Goal: Task Accomplishment & Management: Use online tool/utility

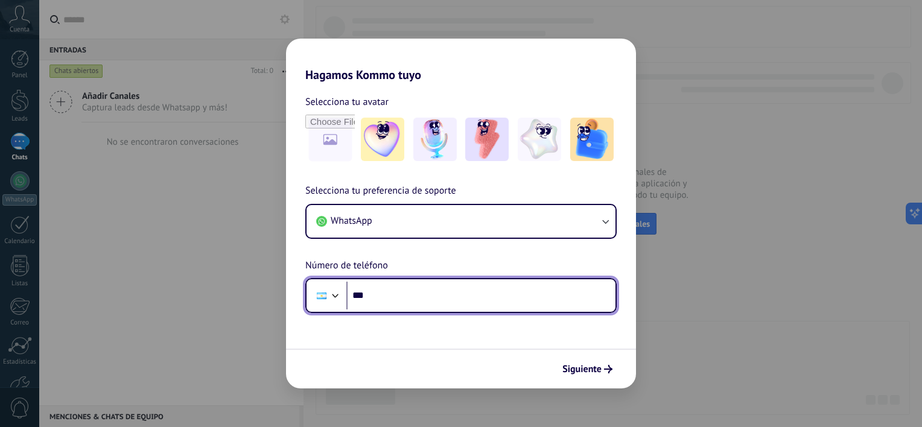
click at [408, 299] on input "***" at bounding box center [481, 296] width 269 height 28
type input "**********"
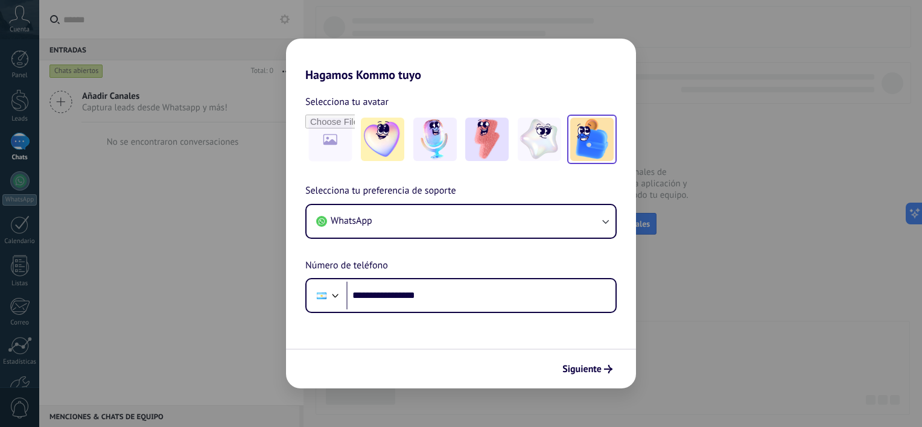
click at [593, 155] on img at bounding box center [591, 139] width 43 height 43
click at [589, 369] on span "Siguiente" at bounding box center [582, 369] width 39 height 8
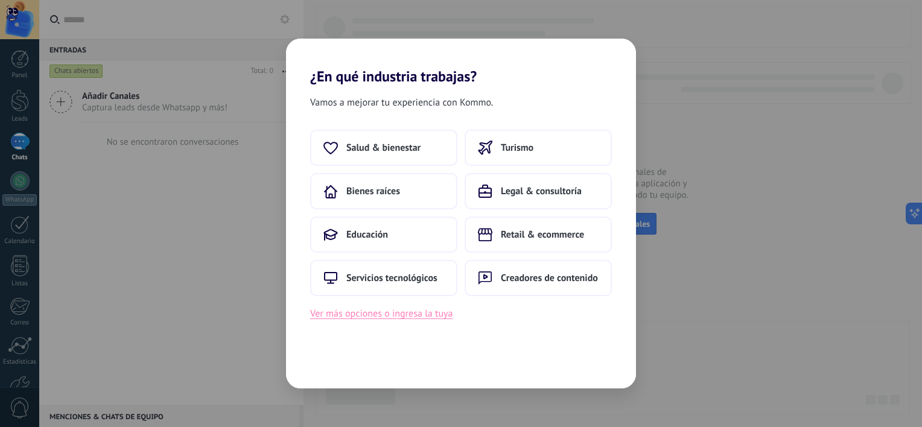
click at [400, 313] on button "Ver más opciones o ingresa la tuya" at bounding box center [381, 314] width 142 height 16
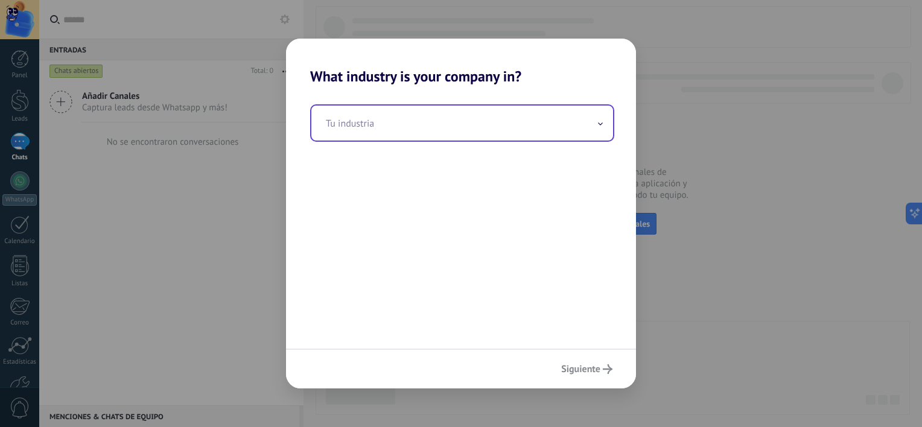
click at [397, 132] on input "text" at bounding box center [462, 123] width 302 height 35
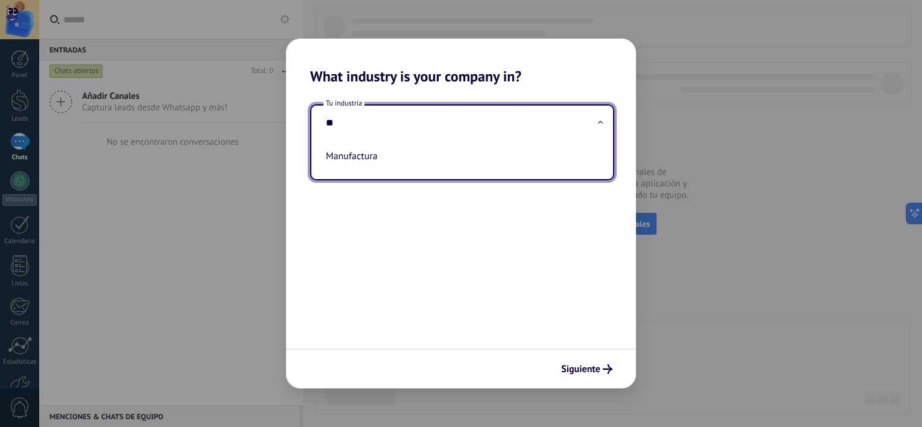
type input "*"
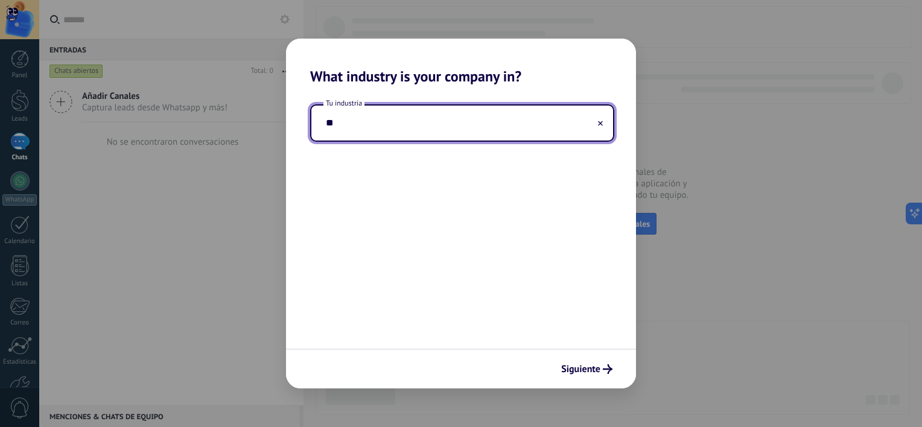
type input "*"
type input "********"
click at [595, 369] on span "Siguiente" at bounding box center [580, 369] width 39 height 8
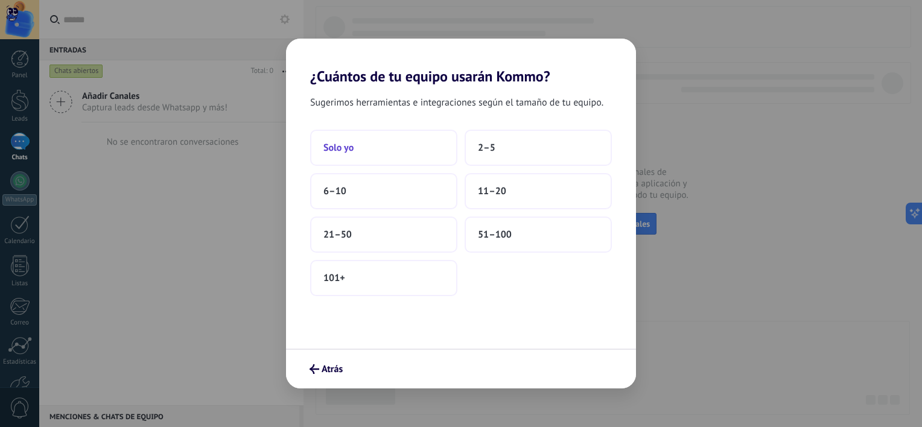
click at [392, 160] on button "Solo yo" at bounding box center [383, 148] width 147 height 36
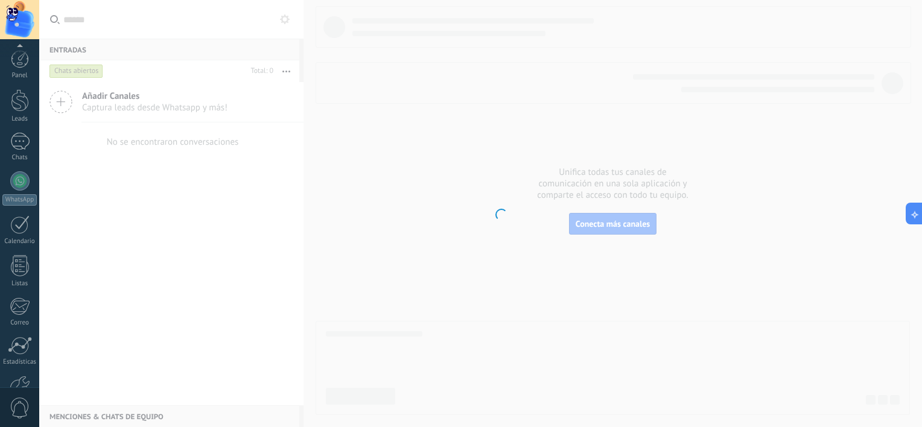
scroll to position [74, 0]
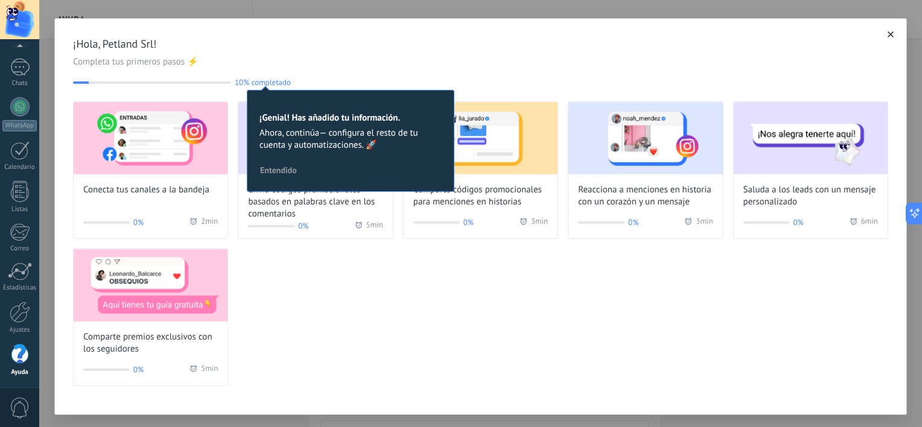
click at [289, 170] on span "Entendido" at bounding box center [278, 170] width 37 height 8
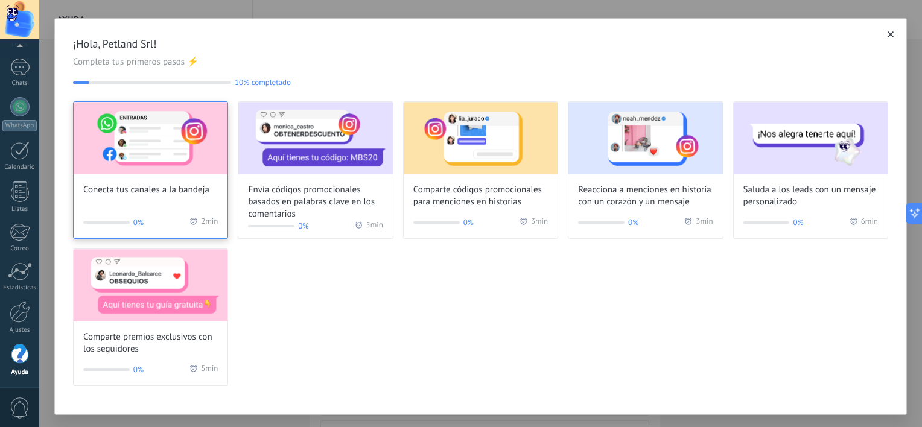
click at [151, 181] on div "Conecta tus canales a la bandeja" at bounding box center [151, 149] width 154 height 94
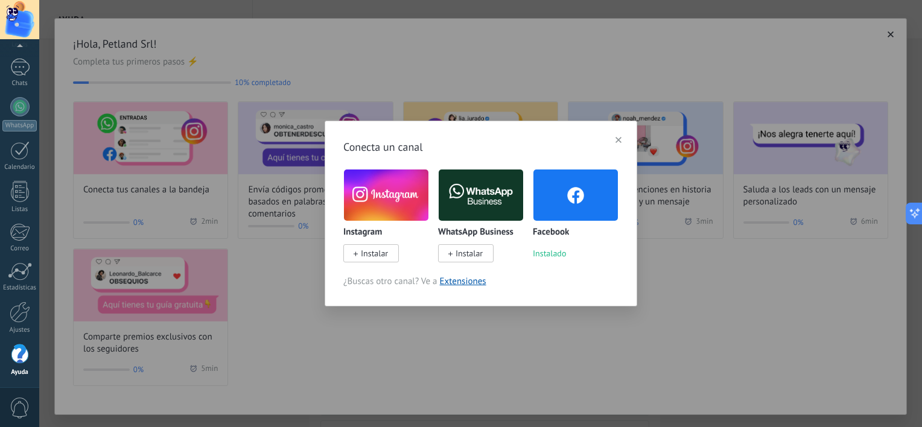
click at [377, 252] on span "Instalar" at bounding box center [374, 253] width 27 height 11
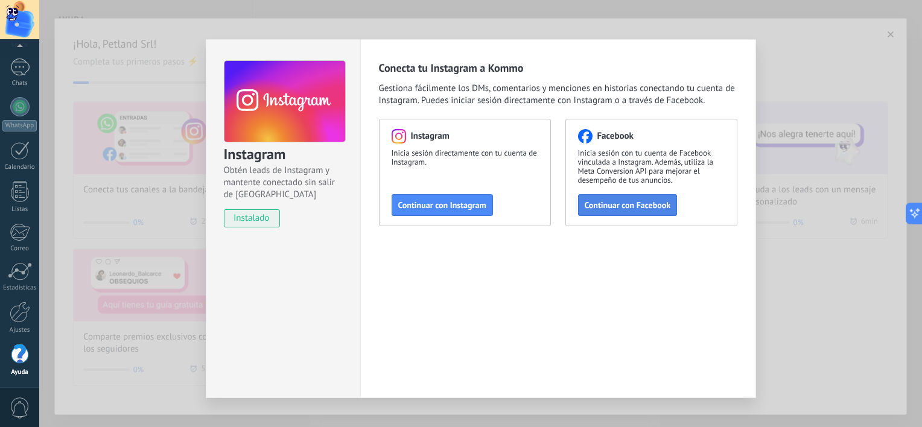
click at [619, 205] on span "Continuar con Facebook" at bounding box center [628, 205] width 86 height 8
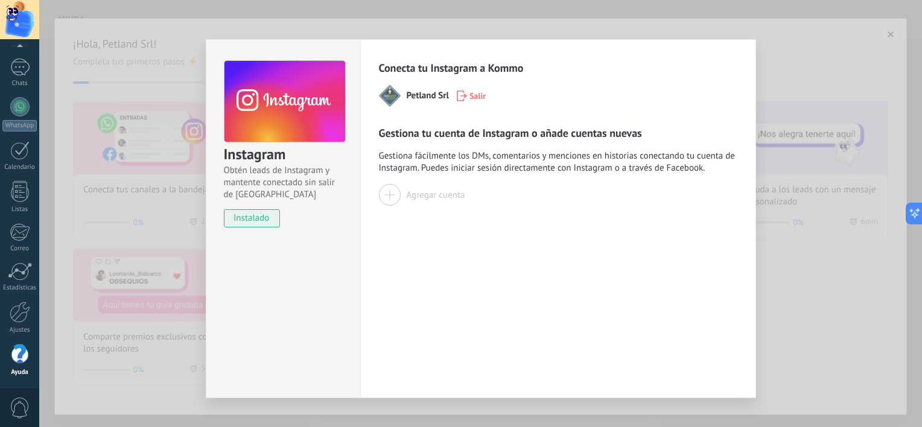
click at [454, 194] on div "Agregar cuenta" at bounding box center [436, 195] width 59 height 11
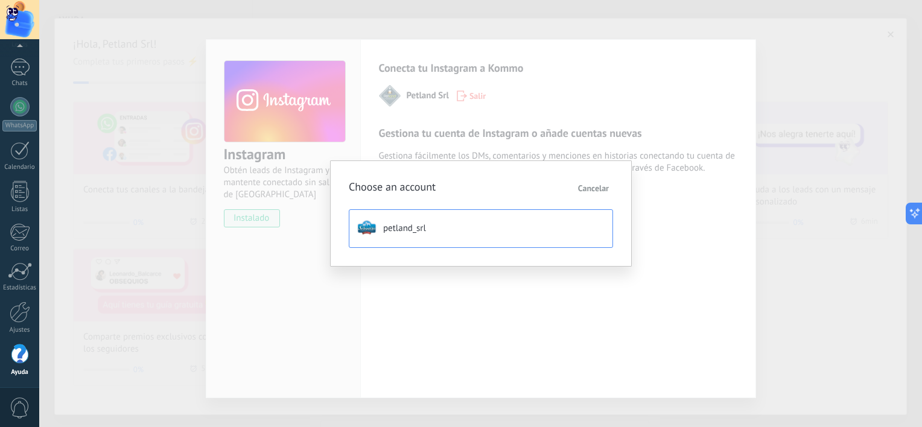
click at [491, 229] on button "petland_srl" at bounding box center [481, 228] width 264 height 39
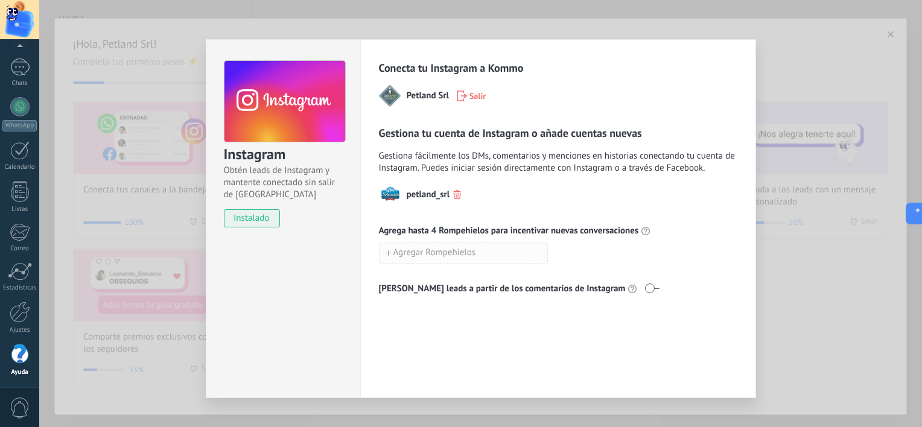
click at [404, 253] on span "Agregar Rompehielos" at bounding box center [435, 253] width 83 height 8
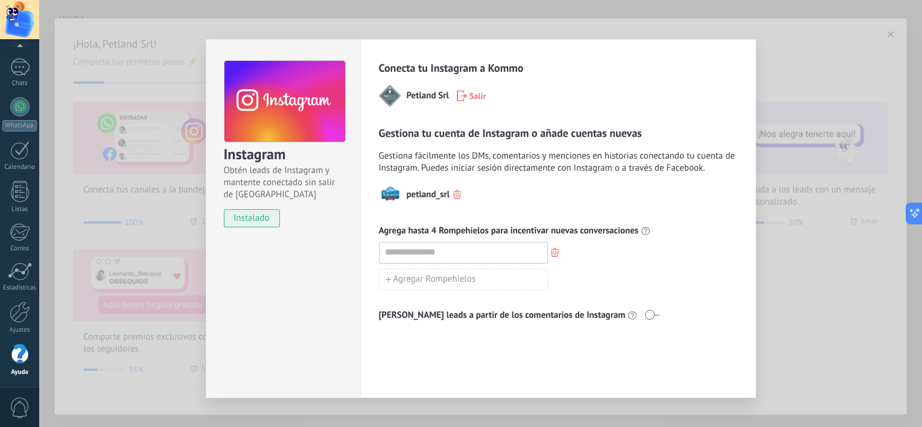
click at [618, 270] on div "Agregar Rompehielos" at bounding box center [558, 280] width 359 height 22
click at [552, 249] on use "button" at bounding box center [555, 252] width 8 height 9
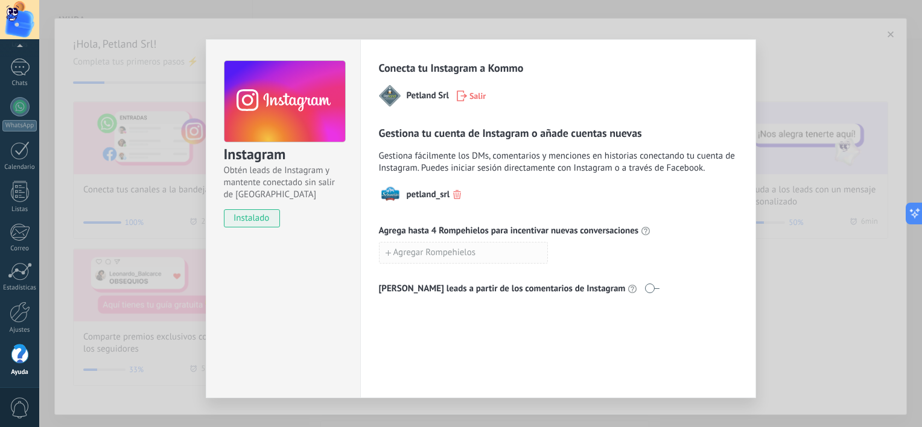
click at [487, 252] on button "Agregar Rompehielos" at bounding box center [463, 253] width 169 height 22
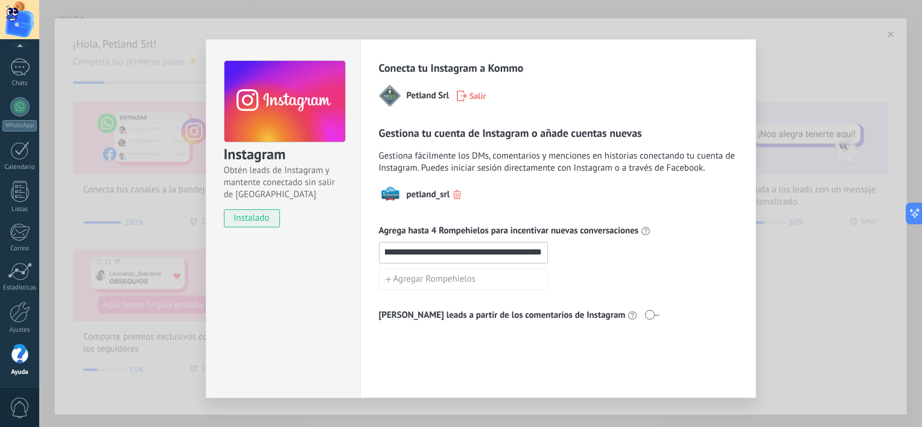
scroll to position [0, 164]
type input "**********"
click at [584, 244] on div "**********" at bounding box center [558, 253] width 359 height 22
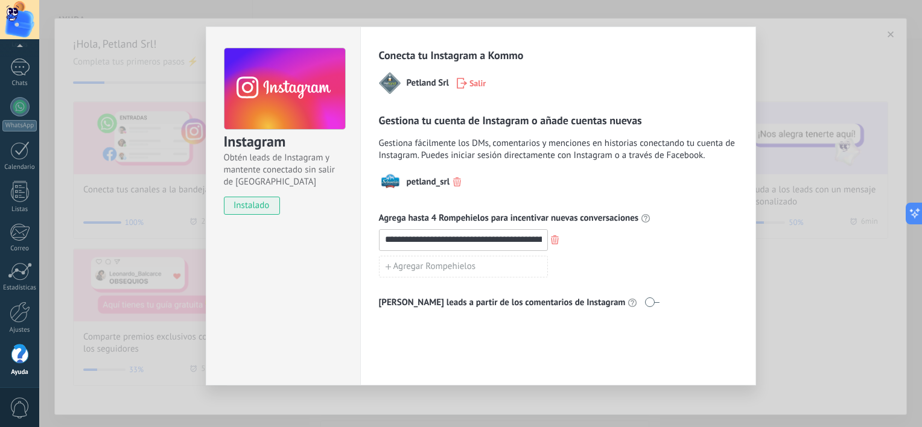
scroll to position [16, 0]
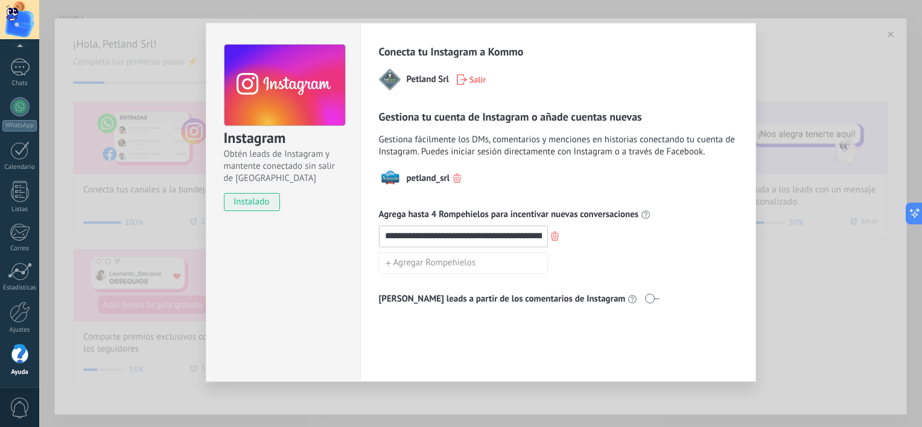
click at [778, 286] on div "**********" at bounding box center [480, 213] width 883 height 427
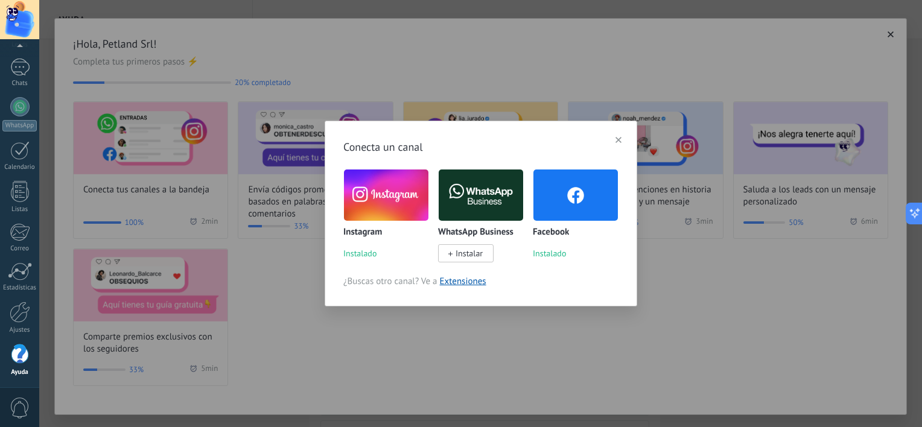
scroll to position [0, 0]
click at [442, 325] on div "Conecta un canal Instagram Instalado WhatsApp Business Instalar Facebook Instal…" at bounding box center [480, 213] width 883 height 427
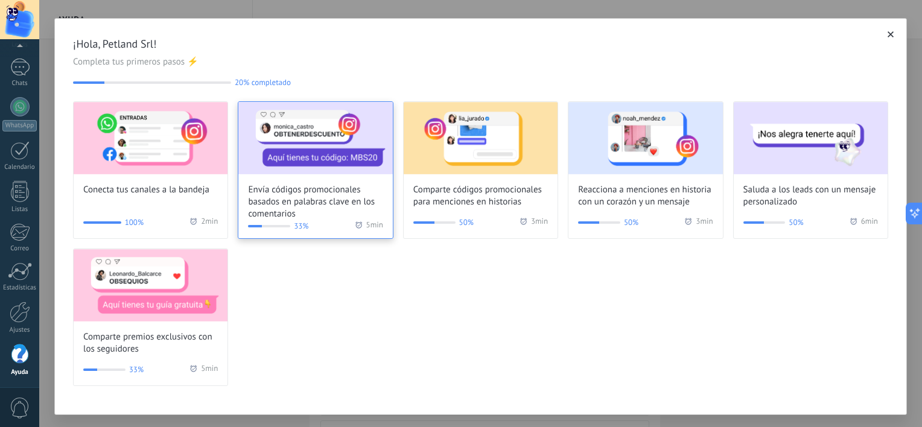
click at [327, 192] on span "Envía códigos promocionales basados en palabras clave en los comentarios" at bounding box center [315, 202] width 135 height 36
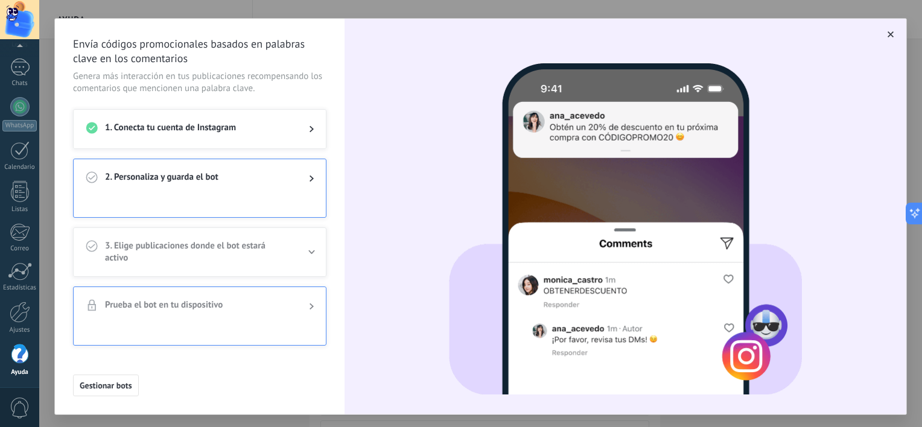
click at [307, 192] on div "2. Personaliza y guarda el bot" at bounding box center [200, 178] width 252 height 39
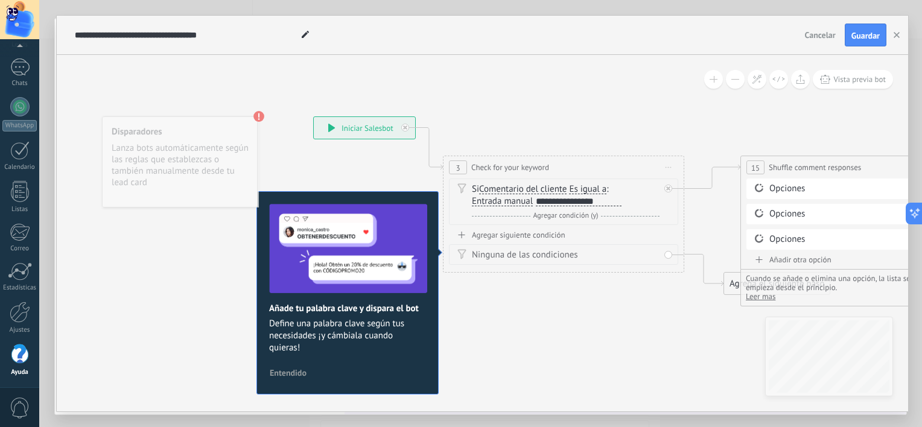
click at [278, 369] on span "Entendido" at bounding box center [288, 373] width 37 height 8
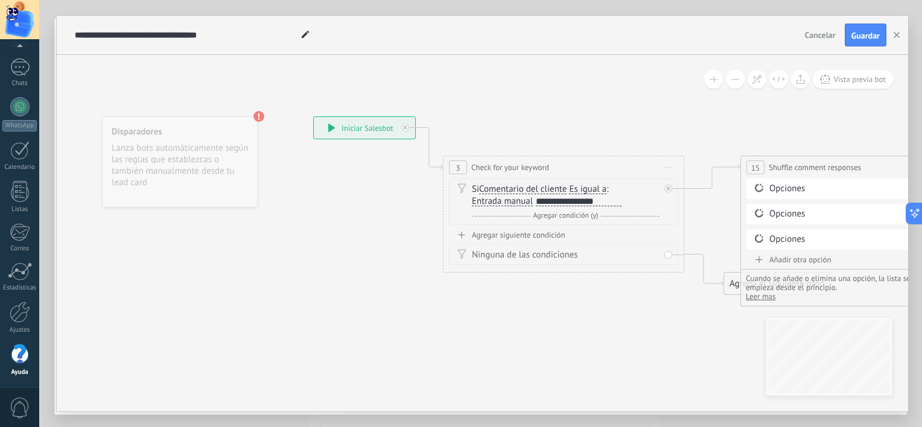
click at [574, 200] on div "**********" at bounding box center [579, 202] width 86 height 10
click at [514, 239] on div "Agregar siguiente condición" at bounding box center [563, 235] width 229 height 10
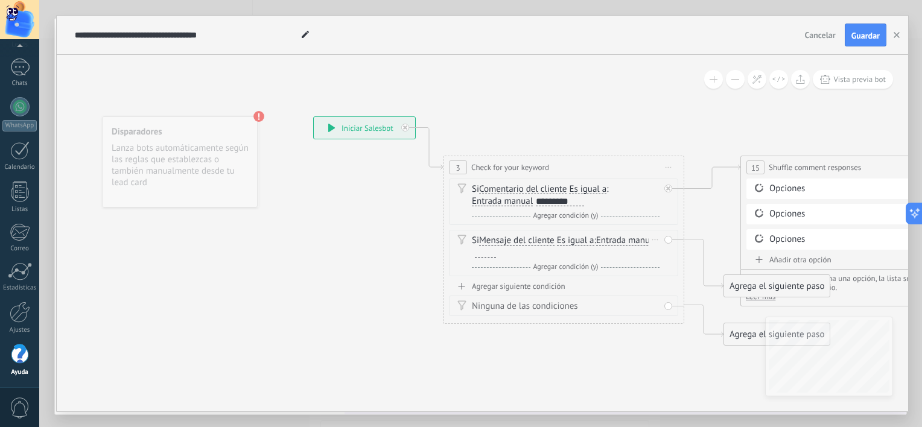
click at [462, 238] on icon at bounding box center [462, 240] width 8 height 10
click at [461, 238] on icon at bounding box center [462, 240] width 9 height 10
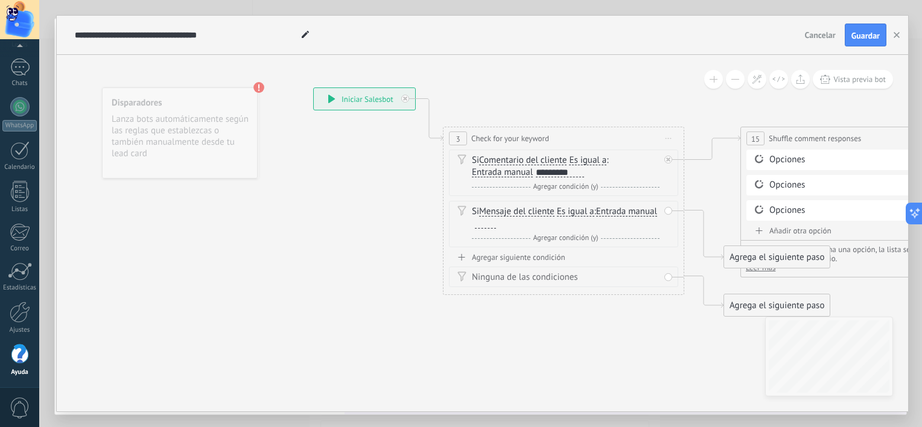
click at [796, 159] on div "Opciones" at bounding box center [864, 160] width 188 height 12
click at [785, 157] on div "Opciones" at bounding box center [864, 160] width 188 height 12
drag, startPoint x: 752, startPoint y: 159, endPoint x: 761, endPoint y: 158, distance: 9.7
click at [752, 159] on span at bounding box center [759, 159] width 21 height 10
click at [761, 158] on icon at bounding box center [759, 158] width 11 height 11
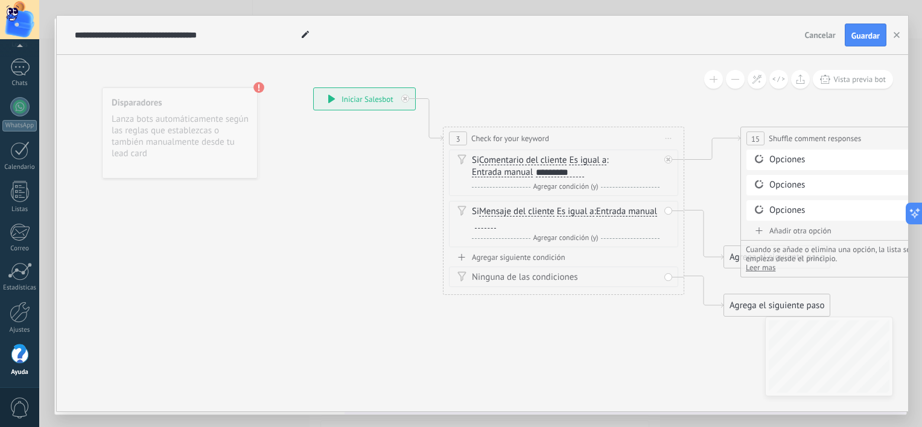
click at [761, 228] on icon at bounding box center [759, 231] width 7 height 7
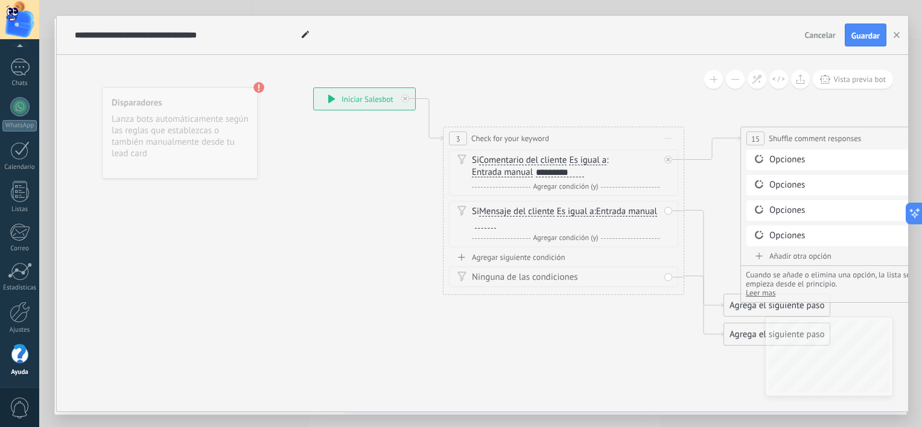
click at [784, 234] on div "Opciones" at bounding box center [864, 236] width 188 height 12
click at [779, 163] on div "Opciones" at bounding box center [864, 160] width 188 height 12
click at [758, 157] on icon at bounding box center [759, 158] width 11 height 11
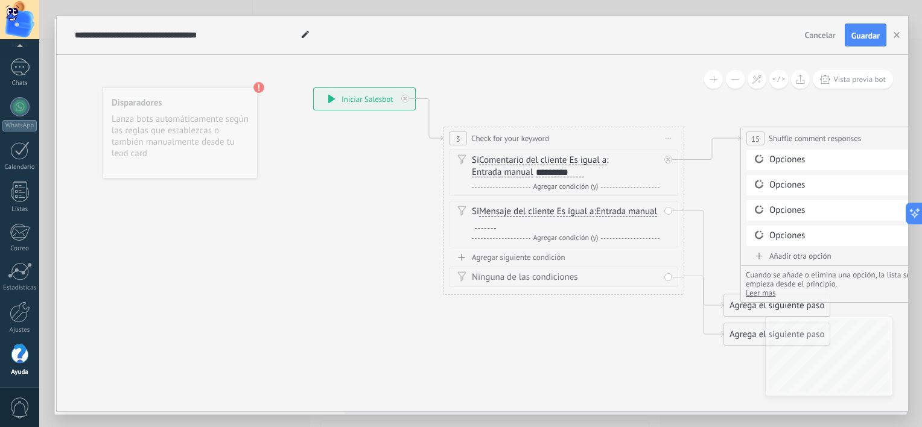
click at [758, 157] on icon at bounding box center [759, 158] width 11 height 11
click at [668, 160] on icon at bounding box center [668, 160] width 4 height 4
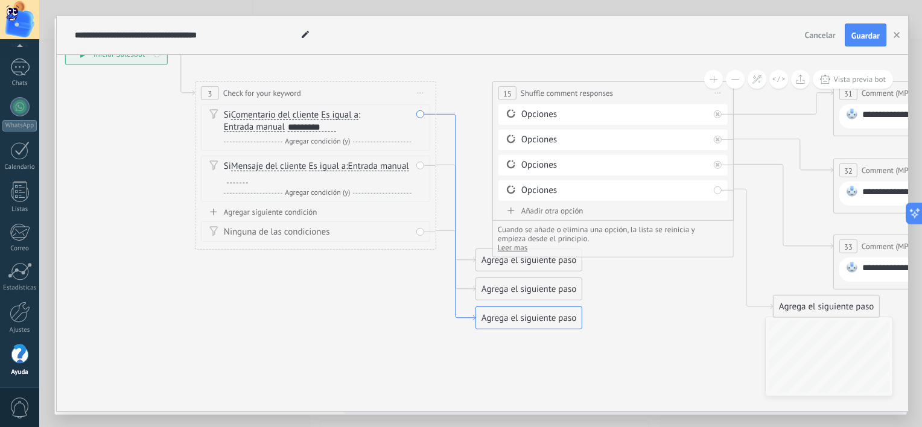
drag, startPoint x: 703, startPoint y: 162, endPoint x: 455, endPoint y: 117, distance: 252.2
click at [509, 109] on icon at bounding box center [511, 113] width 8 height 8
drag, startPoint x: 421, startPoint y: 165, endPoint x: 519, endPoint y: 101, distance: 116.4
click at [65, 42] on div "**********" at bounding box center [65, 42] width 0 height 0
drag, startPoint x: 511, startPoint y: 113, endPoint x: 414, endPoint y: 112, distance: 96.6
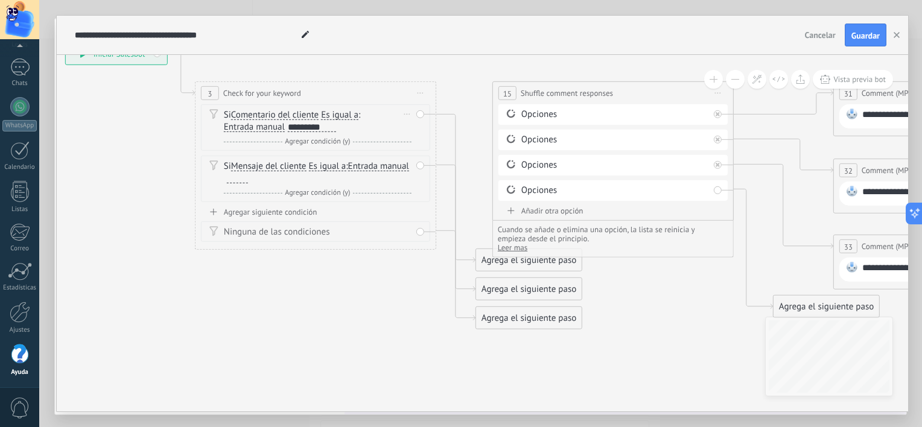
click at [65, 42] on div "**********" at bounding box center [65, 42] width 0 height 0
click at [409, 113] on icon at bounding box center [407, 113] width 6 height 1
click at [406, 166] on div "Borrar" at bounding box center [407, 166] width 13 height 18
click at [424, 180] on div "Borrar" at bounding box center [427, 183] width 54 height 21
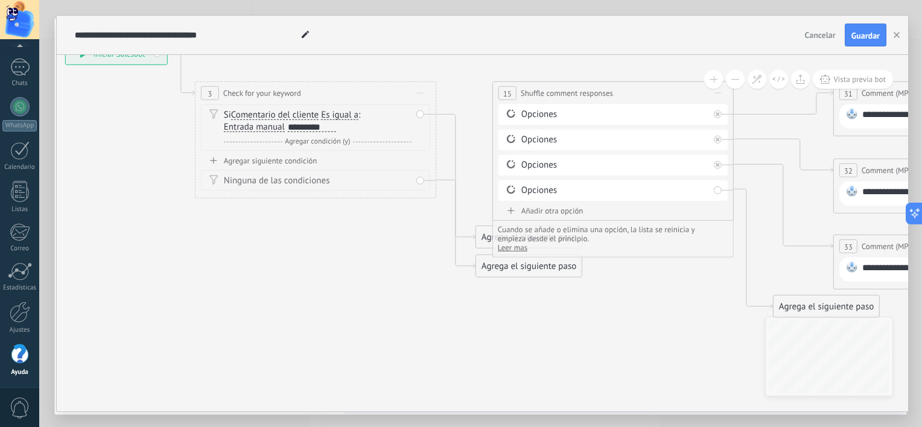
click at [506, 92] on span "15" at bounding box center [507, 93] width 8 height 10
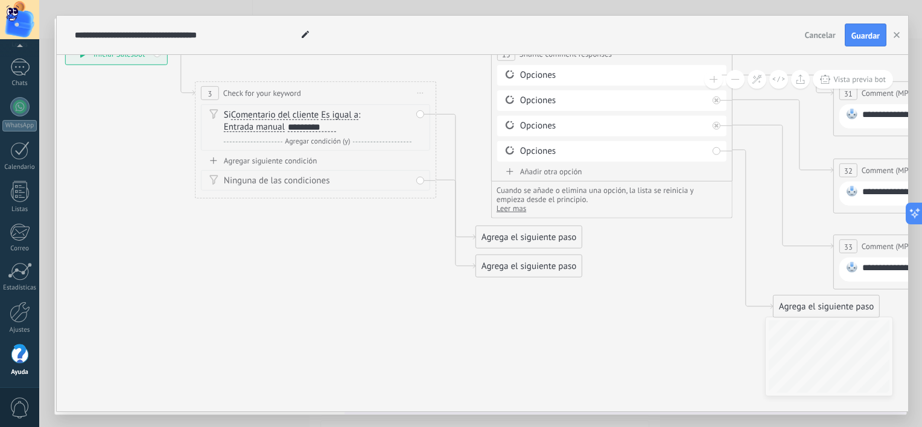
drag, startPoint x: 506, startPoint y: 92, endPoint x: 505, endPoint y: 55, distance: 37.4
click at [505, 55] on span "15" at bounding box center [506, 54] width 8 height 10
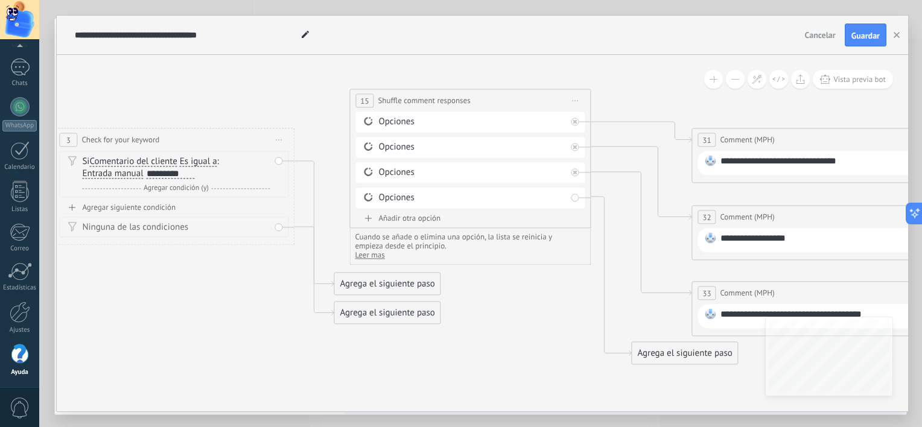
drag, startPoint x: 653, startPoint y: 236, endPoint x: 512, endPoint y: 283, distance: 148.7
click at [512, 283] on icon at bounding box center [818, 227] width 2392 height 880
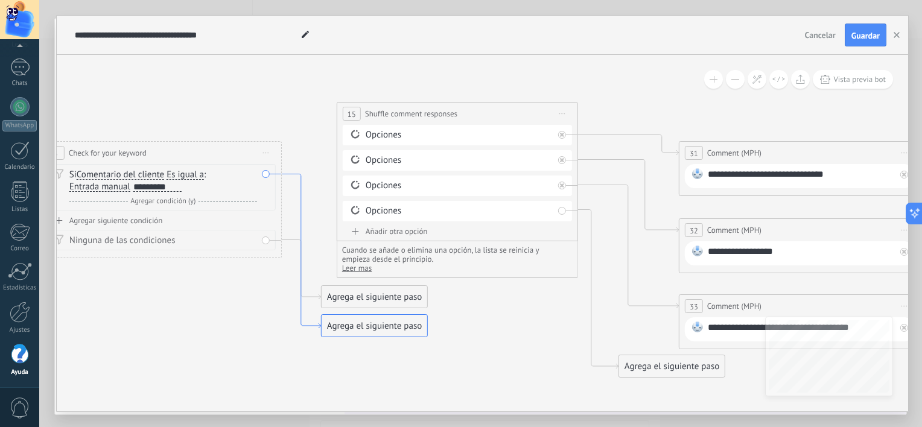
drag, startPoint x: 310, startPoint y: 162, endPoint x: 297, endPoint y: 175, distance: 18.4
drag, startPoint x: 266, startPoint y: 241, endPoint x: 329, endPoint y: 179, distance: 88.8
click at [272, 176] on div "Si Comentario del cliente Mensaje del cliente Emoción de la conversación Coment…" at bounding box center [160, 187] width 229 height 46
click at [267, 172] on div "Si Comentario del cliente Mensaje del cliente Emoción de la conversación Coment…" at bounding box center [160, 187] width 229 height 46
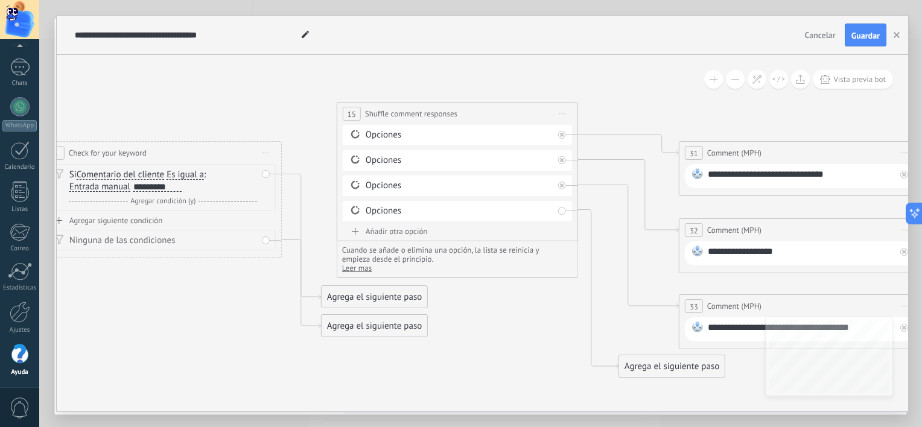
click at [267, 172] on div "Si Comentario del cliente Mensaje del cliente Emoción de la conversación Coment…" at bounding box center [160, 187] width 229 height 46
drag, startPoint x: 266, startPoint y: 174, endPoint x: 354, endPoint y: 139, distance: 95.4
drag, startPoint x: 355, startPoint y: 133, endPoint x: 346, endPoint y: 118, distance: 17.1
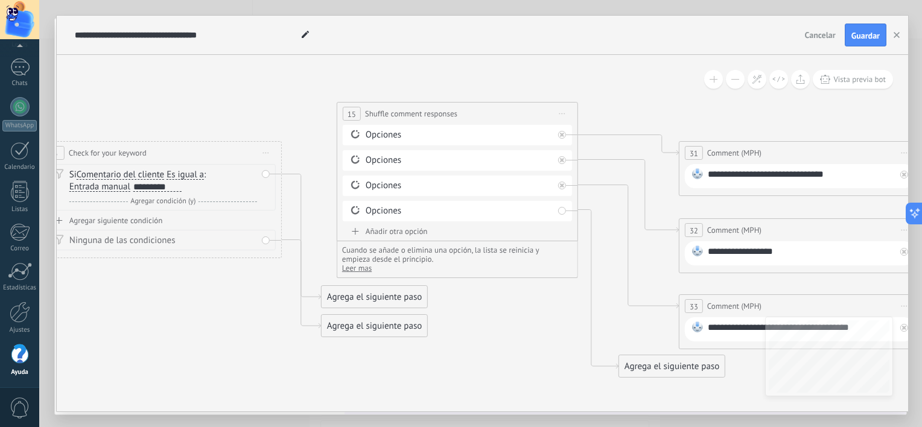
click at [346, 117] on div "**********" at bounding box center [457, 171] width 241 height 139
click at [822, 34] on span "Cancelar" at bounding box center [820, 35] width 31 height 11
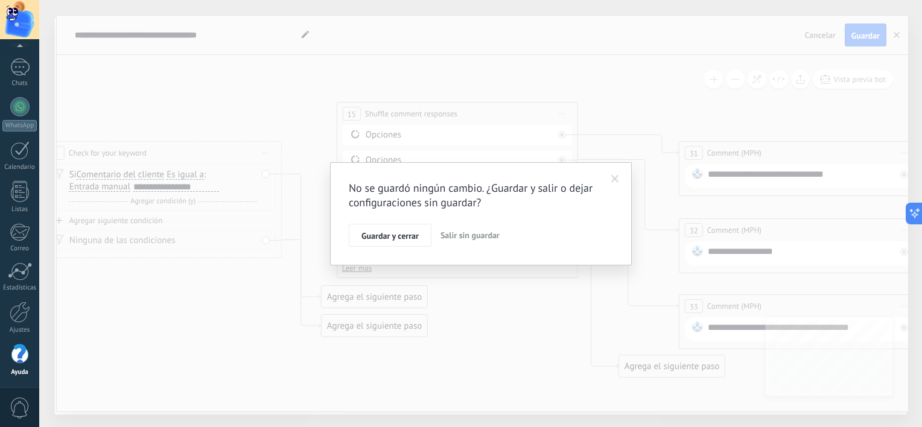
click at [465, 232] on span "Salir sin guardar" at bounding box center [470, 235] width 59 height 11
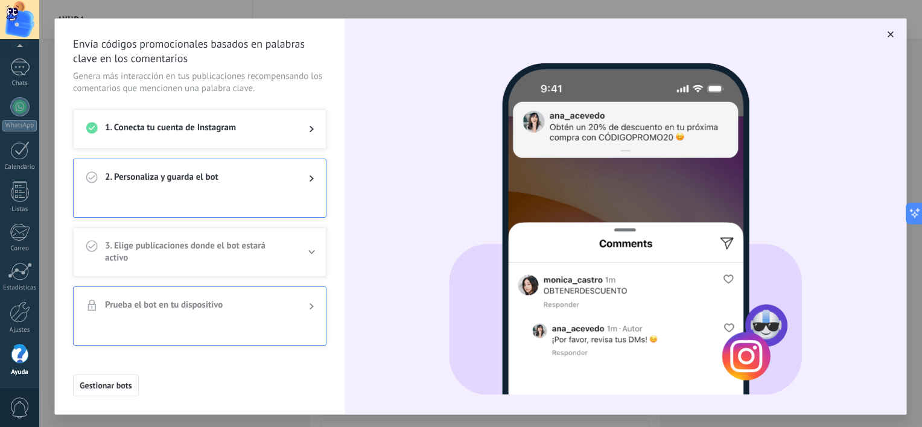
click at [265, 188] on div "2. Personaliza y guarda el bot" at bounding box center [200, 178] width 252 height 39
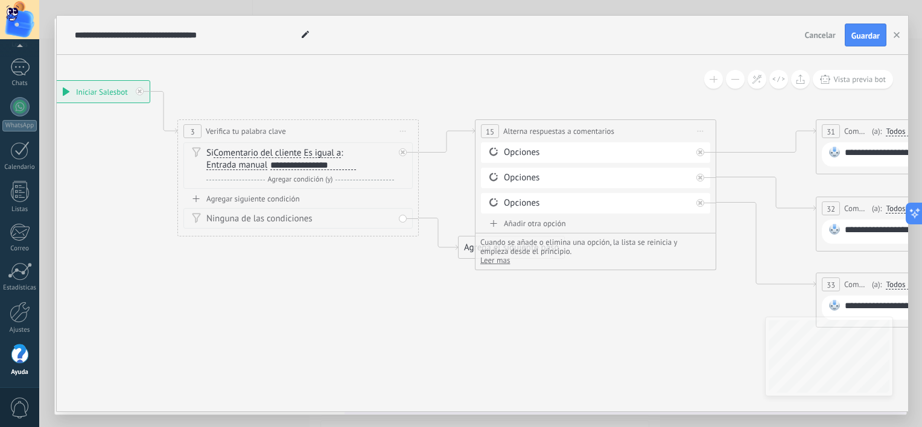
drag, startPoint x: 567, startPoint y: 340, endPoint x: 303, endPoint y: 275, distance: 271.7
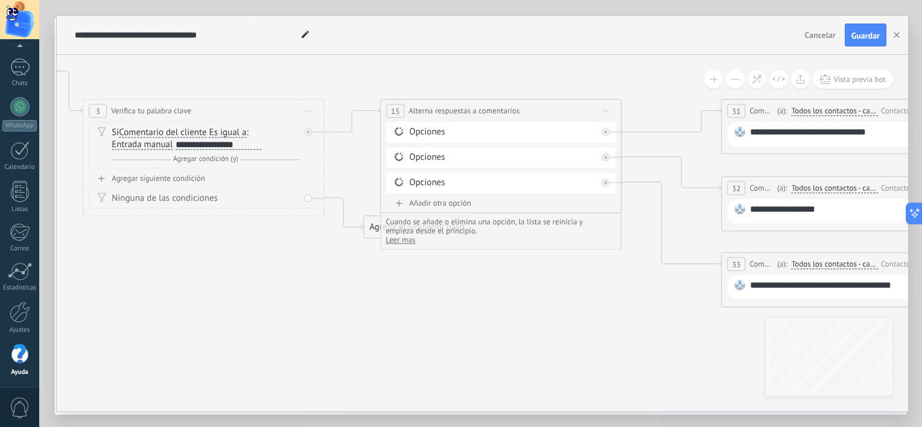
drag, startPoint x: 677, startPoint y: 331, endPoint x: 596, endPoint y: 310, distance: 84.3
click at [596, 310] on icon at bounding box center [847, 183] width 2392 height 851
drag, startPoint x: 367, startPoint y: 234, endPoint x: 386, endPoint y: 311, distance: 79.6
click at [386, 311] on div "Agrega el siguiente paso" at bounding box center [434, 305] width 106 height 20
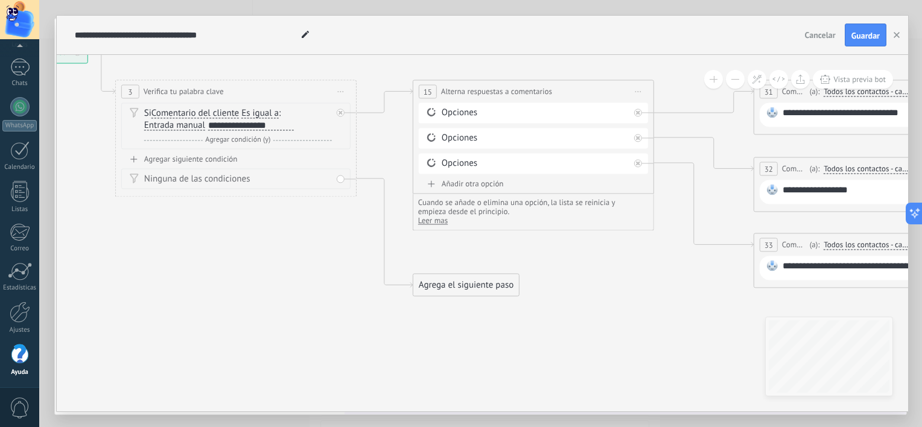
drag, startPoint x: 625, startPoint y: 348, endPoint x: 657, endPoint y: 329, distance: 37.4
click at [657, 329] on icon at bounding box center [880, 168] width 2392 height 858
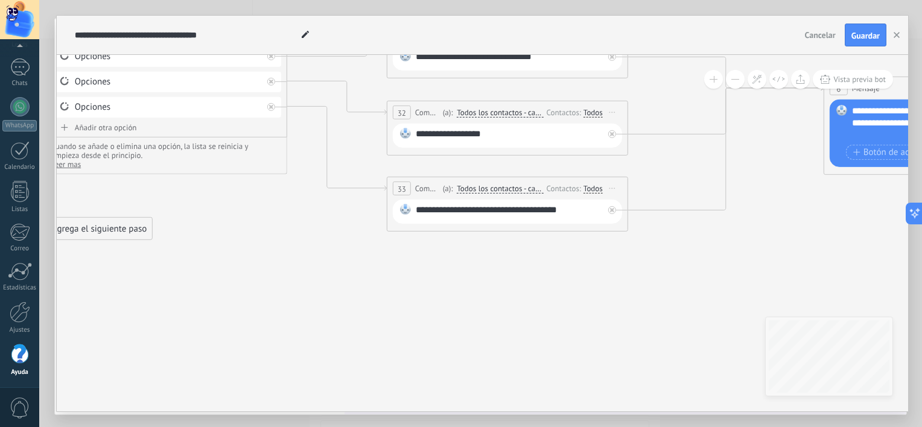
drag, startPoint x: 583, startPoint y: 318, endPoint x: 240, endPoint y: 277, distance: 345.3
click at [240, 277] on icon at bounding box center [513, 111] width 2392 height 858
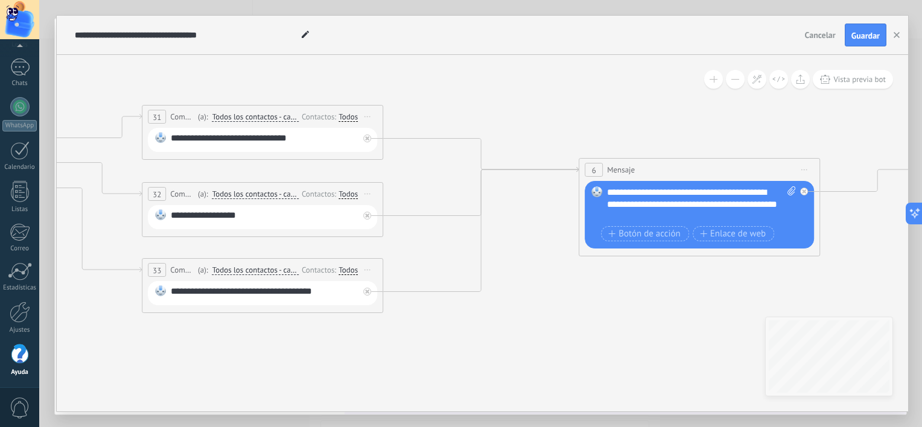
drag, startPoint x: 751, startPoint y: 261, endPoint x: 513, endPoint y: 342, distance: 251.0
click at [513, 342] on icon at bounding box center [268, 194] width 2392 height 860
click at [763, 193] on div "**********" at bounding box center [702, 205] width 190 height 36
click at [728, 232] on span "Enlace de web" at bounding box center [733, 234] width 66 height 10
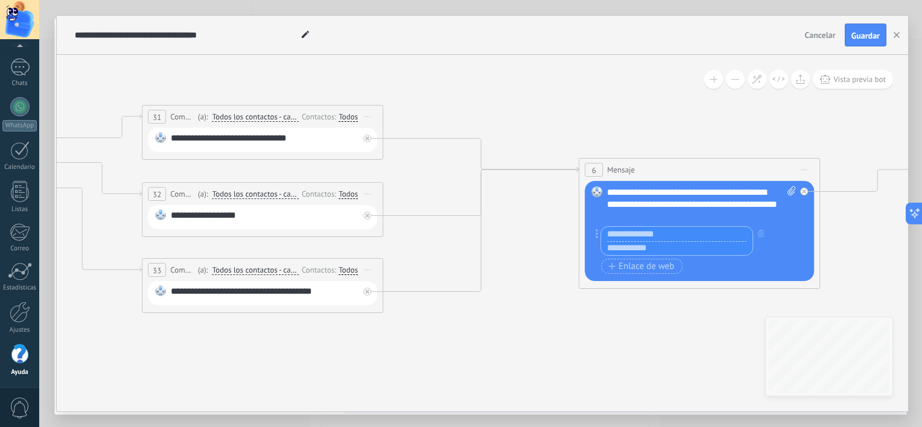
click at [657, 246] on input "text" at bounding box center [677, 248] width 152 height 14
click at [646, 234] on input "text" at bounding box center [677, 234] width 152 height 14
type input "**********"
click at [644, 245] on input "text" at bounding box center [677, 248] width 152 height 14
type input "**********"
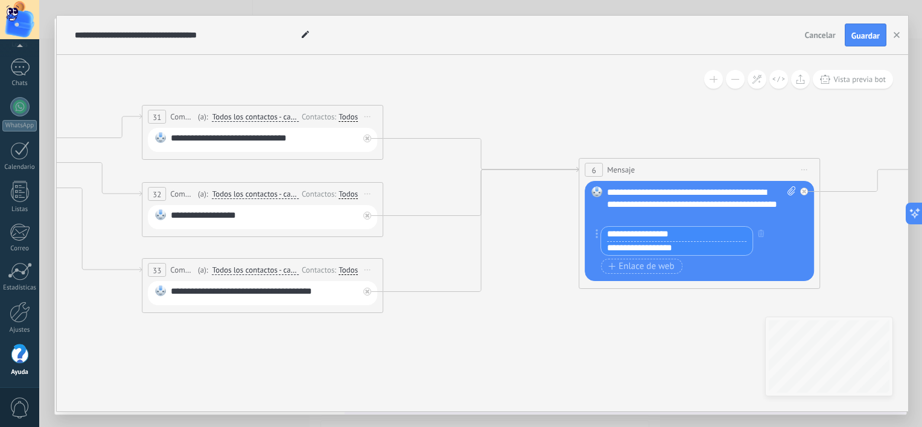
click at [650, 217] on div "**********" at bounding box center [702, 205] width 190 height 36
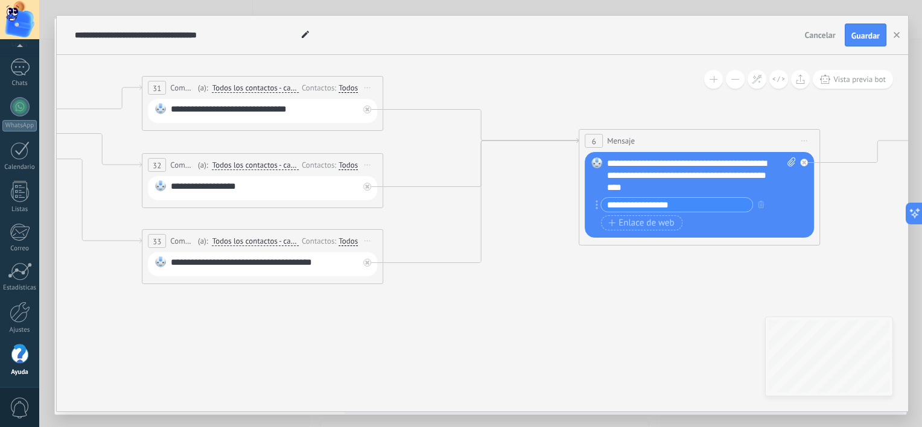
click at [693, 205] on input "**********" at bounding box center [677, 205] width 152 height 14
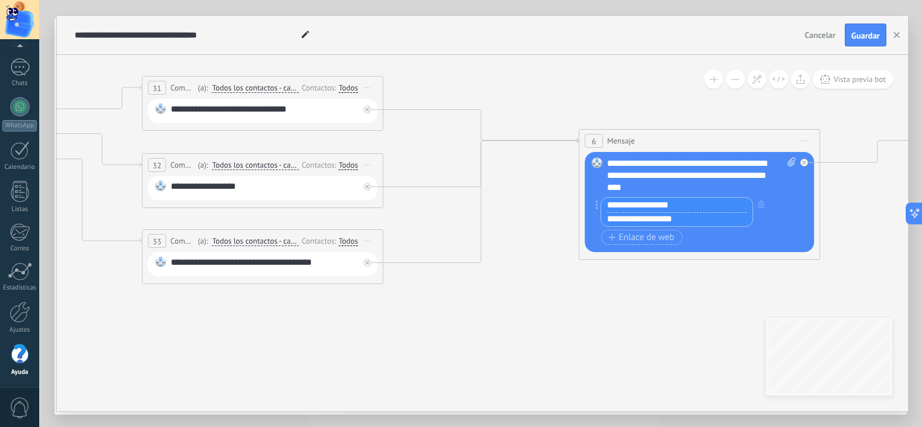
click at [670, 258] on div "6 Mensaje ******* (a): Todos los contactos - canales seleccionados Todos los co…" at bounding box center [699, 194] width 241 height 131
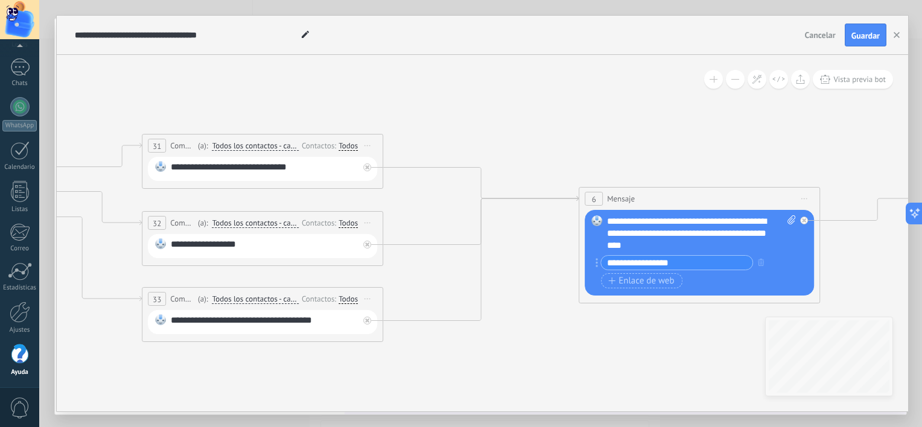
click at [235, 244] on div "**********" at bounding box center [265, 246] width 188 height 16
click at [271, 167] on div "**********" at bounding box center [265, 169] width 188 height 16
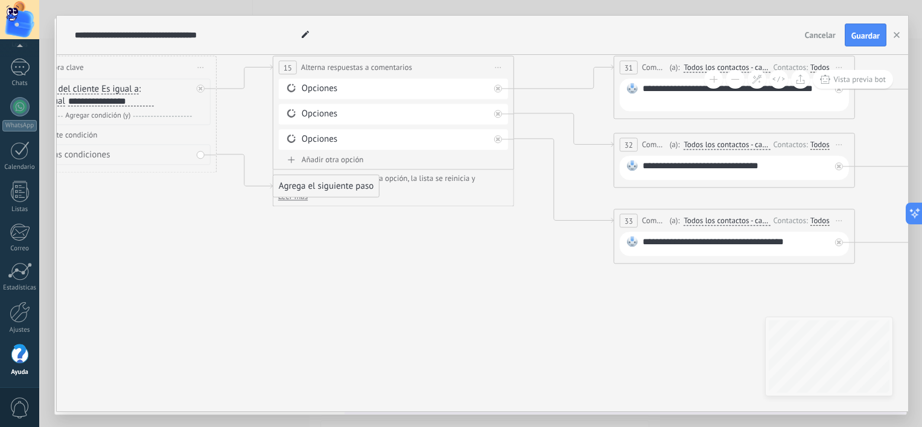
drag, startPoint x: 219, startPoint y: 113, endPoint x: 693, endPoint y: 9, distance: 485.1
click at [693, 9] on div "**********" at bounding box center [480, 213] width 883 height 427
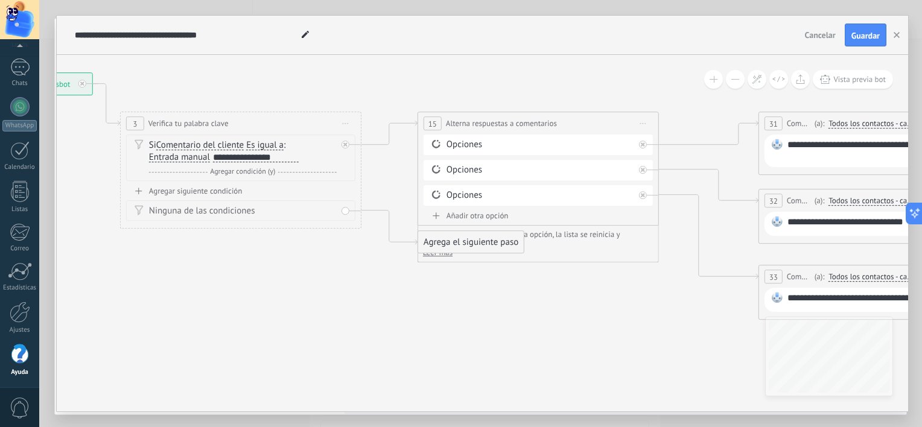
drag, startPoint x: 314, startPoint y: 267, endPoint x: 452, endPoint y: 322, distance: 148.0
click at [452, 322] on icon at bounding box center [885, 201] width 2392 height 860
click at [206, 191] on div "Agregar siguiente condición" at bounding box center [240, 191] width 229 height 10
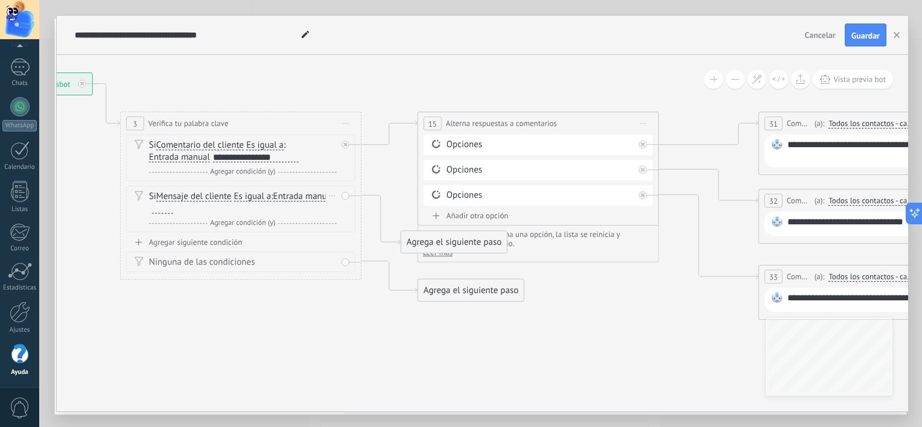
click at [334, 196] on icon at bounding box center [333, 196] width 6 height 1
click at [345, 209] on div "Borrar" at bounding box center [352, 213] width 54 height 21
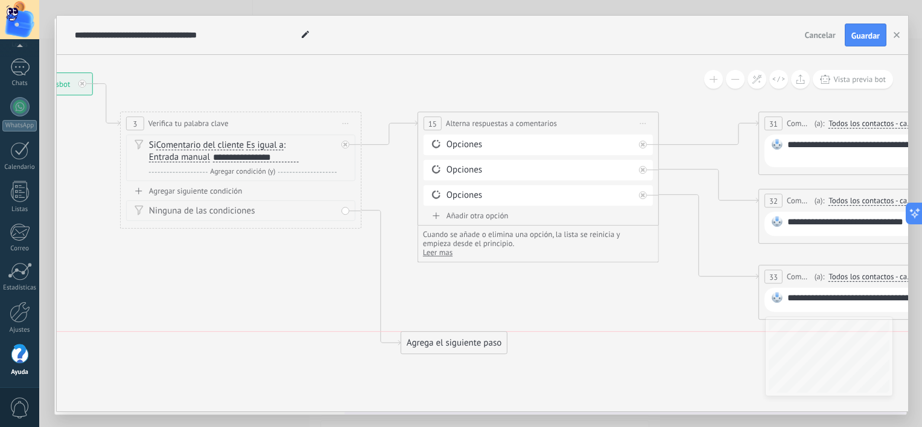
drag, startPoint x: 455, startPoint y: 241, endPoint x: 438, endPoint y: 342, distance: 101.6
click at [438, 341] on div "Agrega el siguiente paso" at bounding box center [454, 343] width 106 height 20
click at [487, 343] on div "Agrega el siguiente paso" at bounding box center [454, 343] width 106 height 20
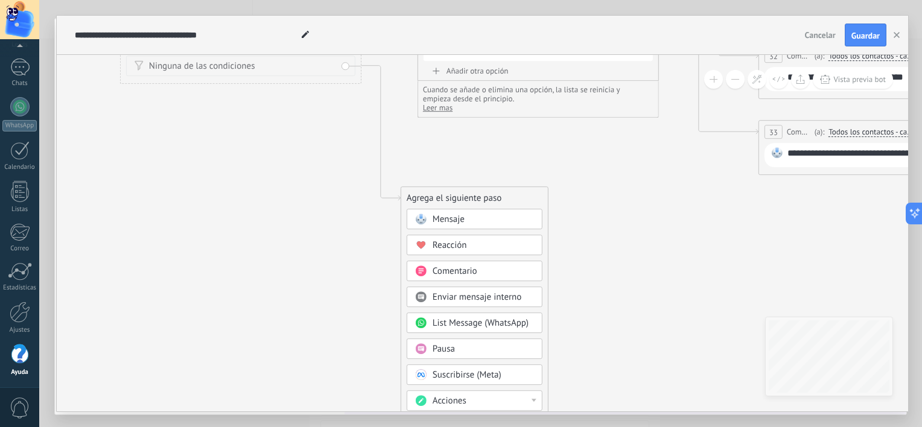
click at [499, 325] on span "List Message (WhatsApp)" at bounding box center [481, 323] width 96 height 11
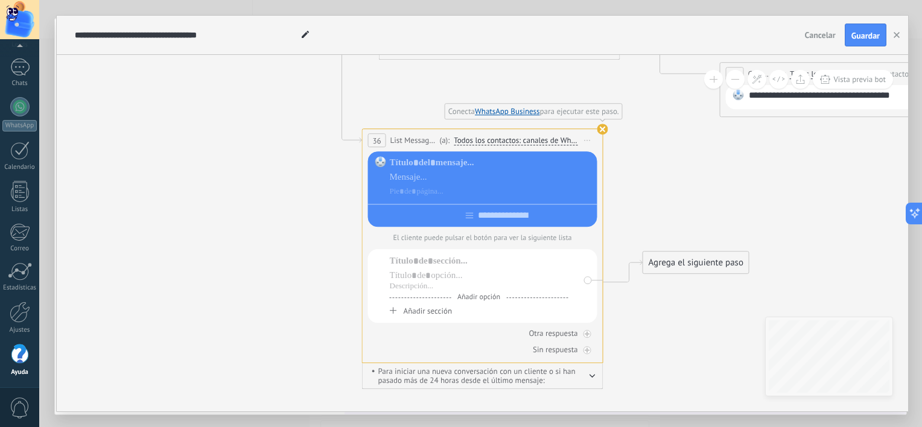
click at [604, 129] on use at bounding box center [603, 129] width 11 height 11
click at [587, 141] on span "Iniciar vista previa aquí Cambiar nombre Duplicar [GEOGRAPHIC_DATA]" at bounding box center [587, 141] width 19 height 18
click at [620, 220] on div "Borrar" at bounding box center [643, 219] width 120 height 21
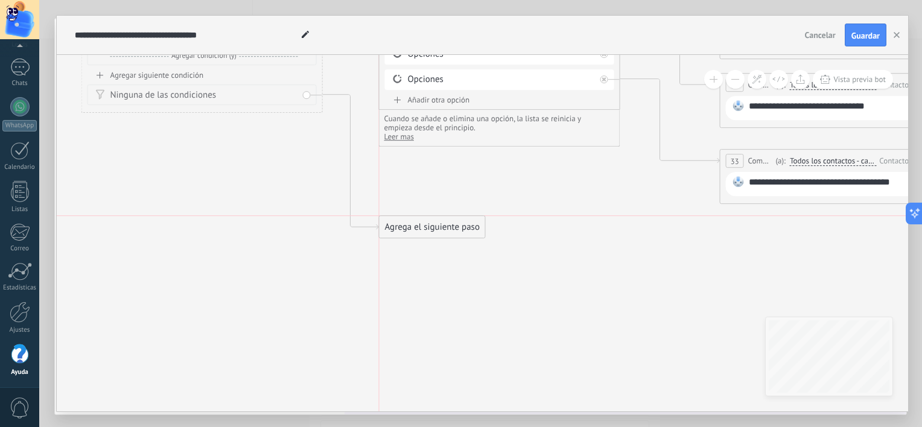
drag, startPoint x: 405, startPoint y: 129, endPoint x: 421, endPoint y: 230, distance: 102.0
click at [421, 230] on div "Agrega el siguiente paso" at bounding box center [433, 227] width 106 height 20
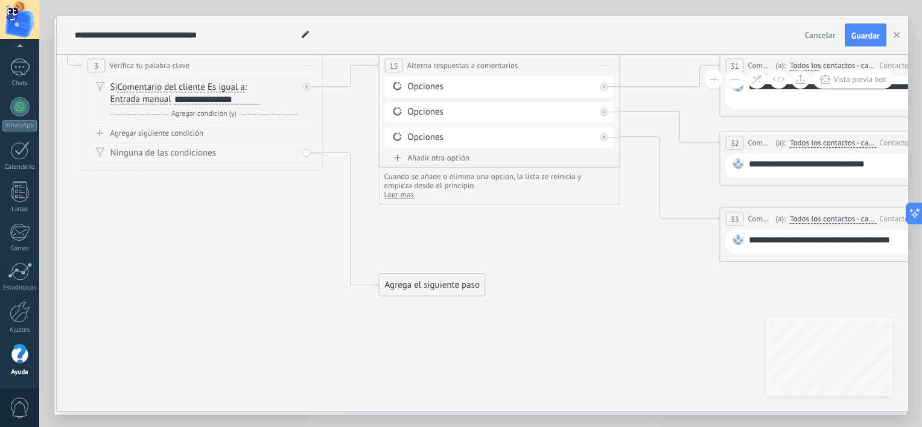
click at [453, 284] on div "Agrega el siguiente paso" at bounding box center [433, 285] width 106 height 20
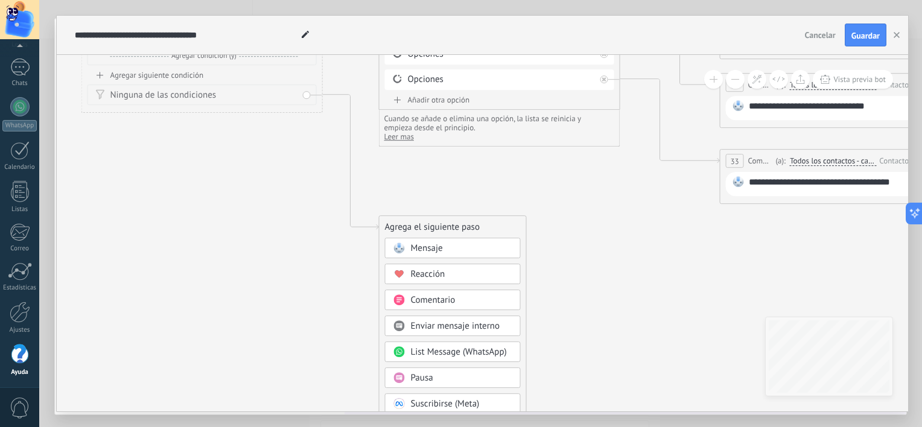
click at [460, 275] on div "Reacción" at bounding box center [461, 275] width 101 height 12
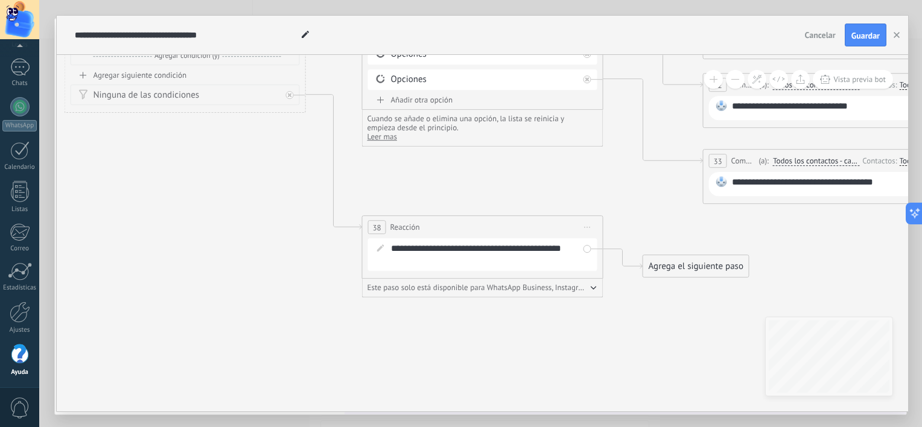
click at [705, 268] on div "Agrega el siguiente paso" at bounding box center [697, 267] width 106 height 20
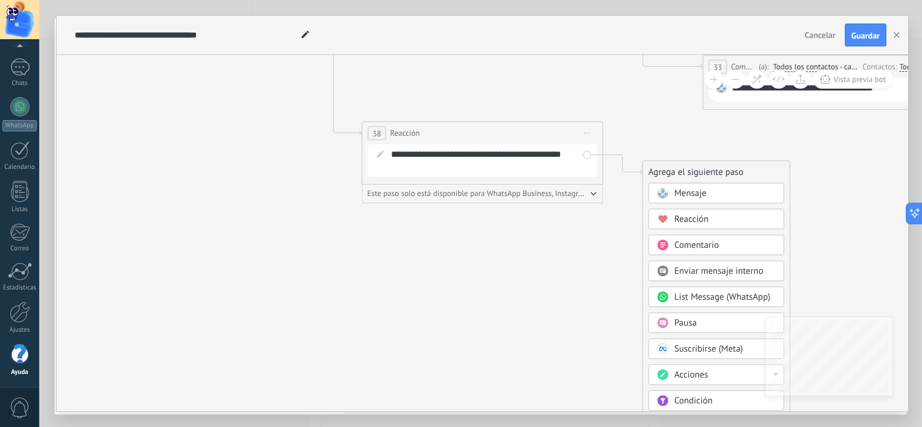
click at [610, 232] on icon at bounding box center [829, 23] width 2392 height 925
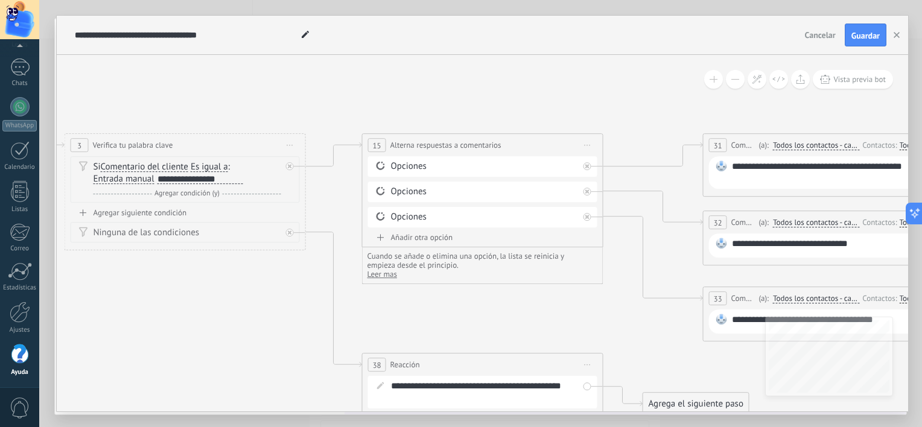
click at [191, 180] on div "**********" at bounding box center [201, 179] width 86 height 10
click at [191, 179] on div "**********" at bounding box center [201, 179] width 86 height 10
click at [865, 36] on span "Guardar" at bounding box center [866, 35] width 28 height 8
click at [896, 36] on icon "button" at bounding box center [897, 35] width 6 height 6
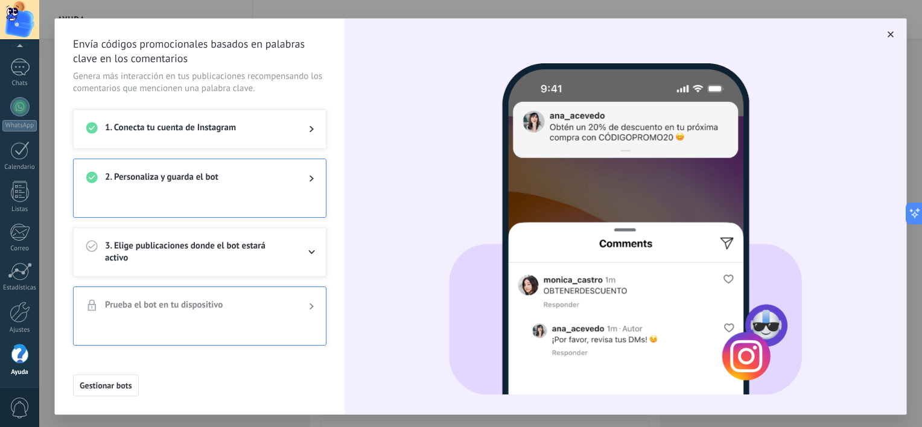
click at [284, 250] on span "3. Elige publicaciones donde el bot estará activo" at bounding box center [197, 252] width 185 height 24
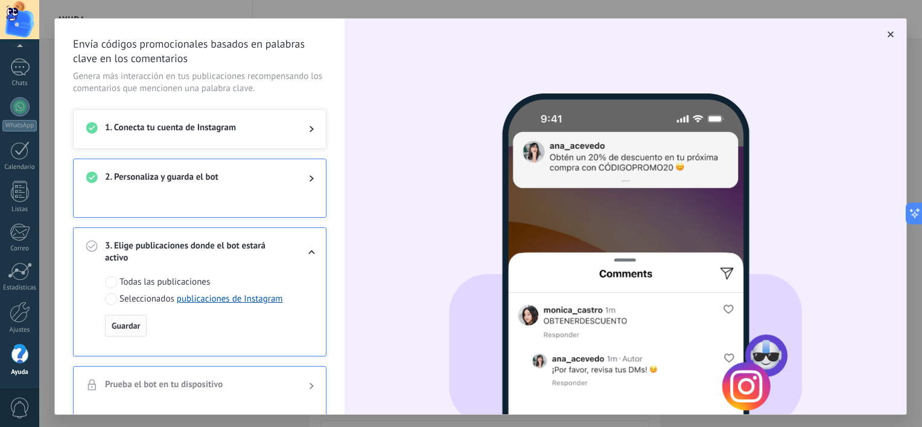
click at [121, 324] on span "Guardar" at bounding box center [126, 326] width 28 height 8
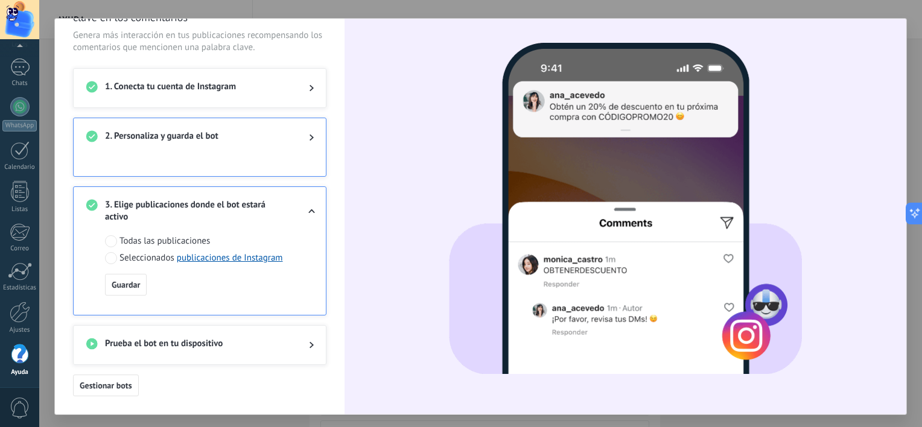
scroll to position [39, 0]
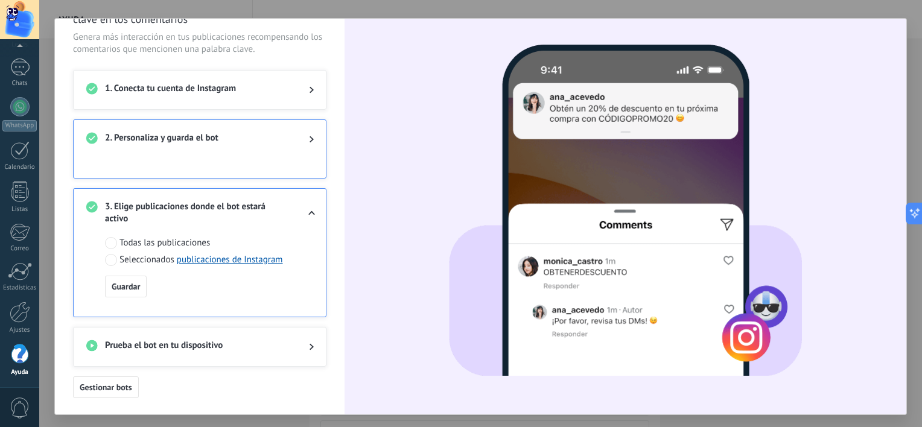
click at [310, 348] on icon at bounding box center [312, 346] width 4 height 7
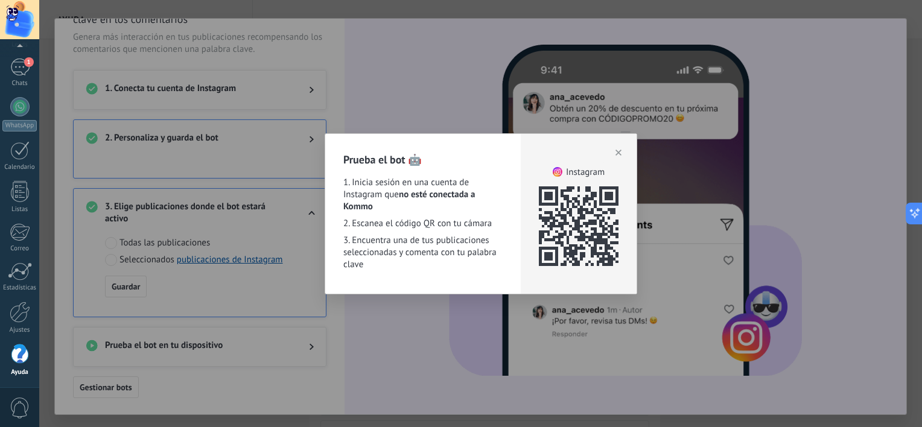
click at [618, 152] on icon "button" at bounding box center [619, 153] width 6 height 6
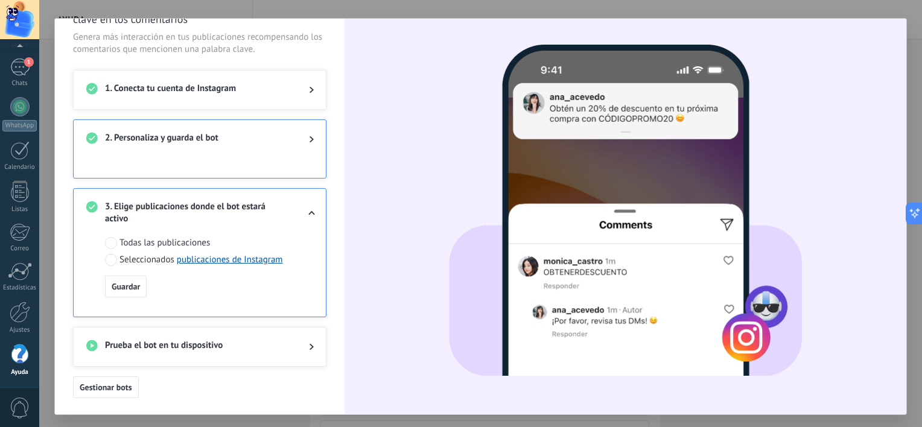
click at [280, 141] on span "2. Personaliza y guarda el bot" at bounding box center [197, 139] width 185 height 14
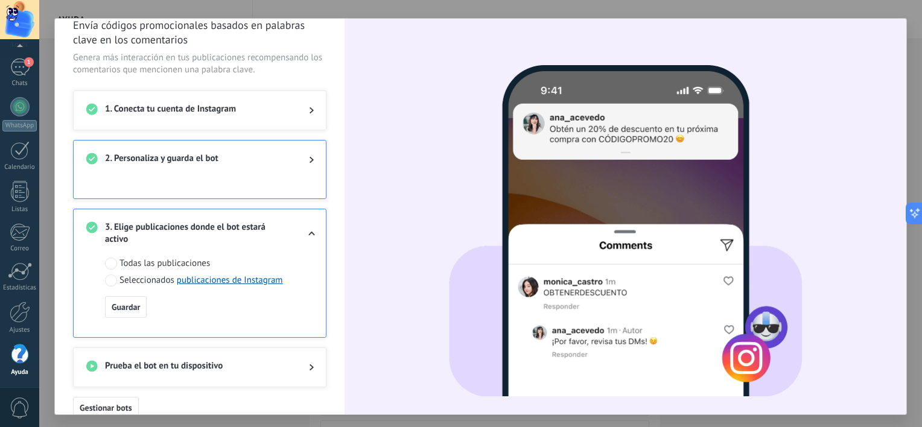
scroll to position [0, 0]
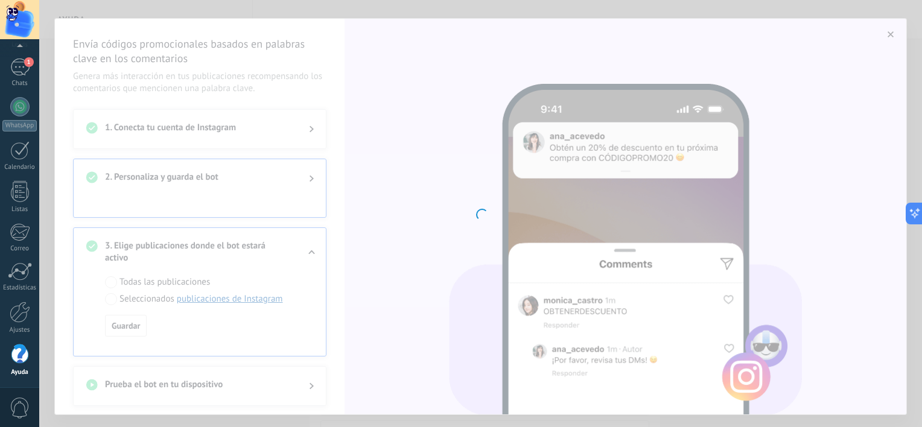
click at [305, 177] on body ".abccls-1,.abccls-2{fill-rule:evenodd}.abccls-2{fill:#fff} .abfcls-1{fill:none}…" at bounding box center [461, 213] width 922 height 427
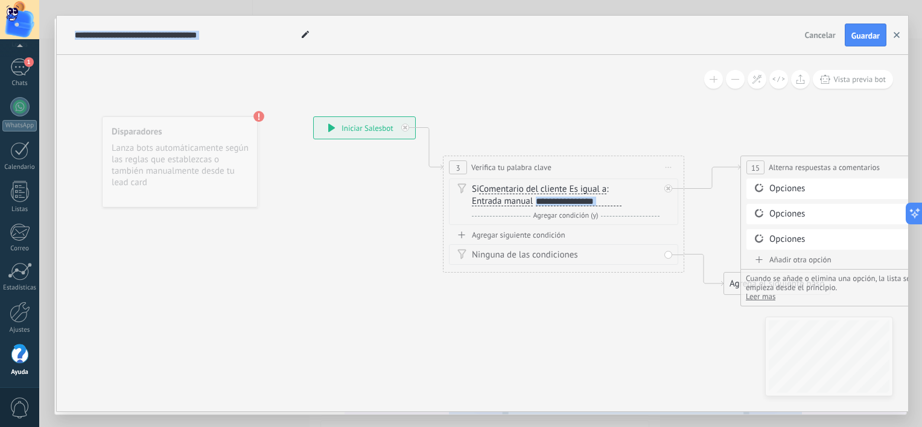
click at [896, 36] on icon "button" at bounding box center [897, 35] width 6 height 6
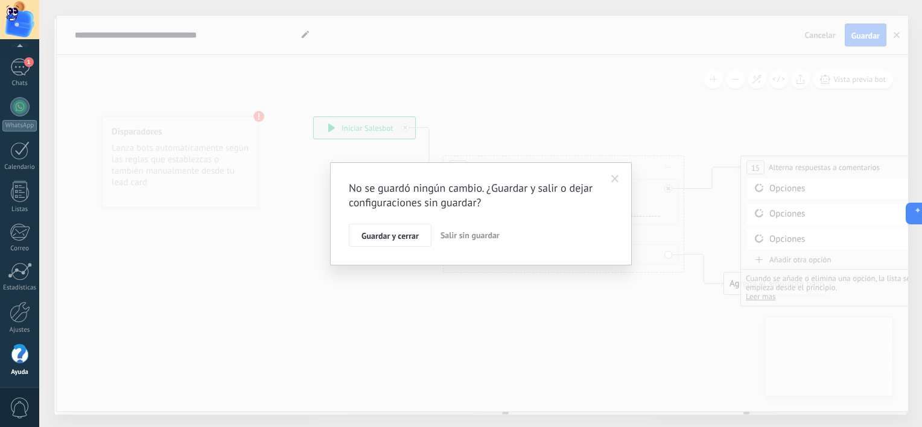
click at [614, 175] on span at bounding box center [616, 179] width 8 height 8
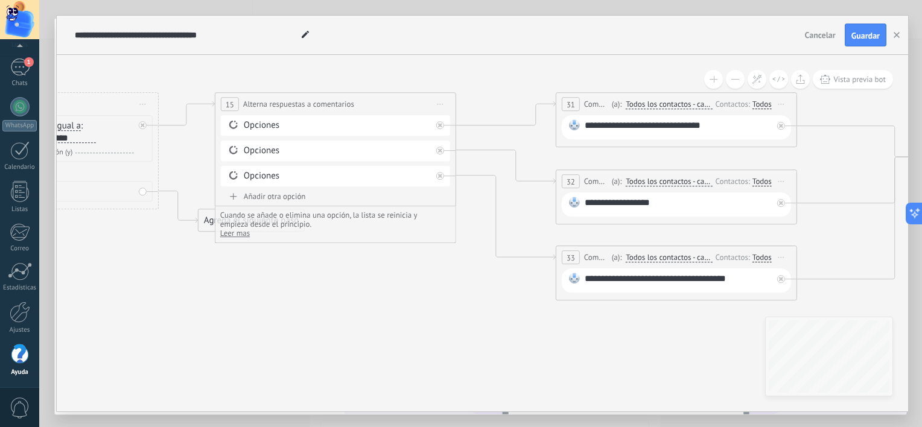
drag, startPoint x: 659, startPoint y: 348, endPoint x: 138, endPoint y: 287, distance: 525.1
click at [138, 287] on icon at bounding box center [682, 176] width 2392 height 851
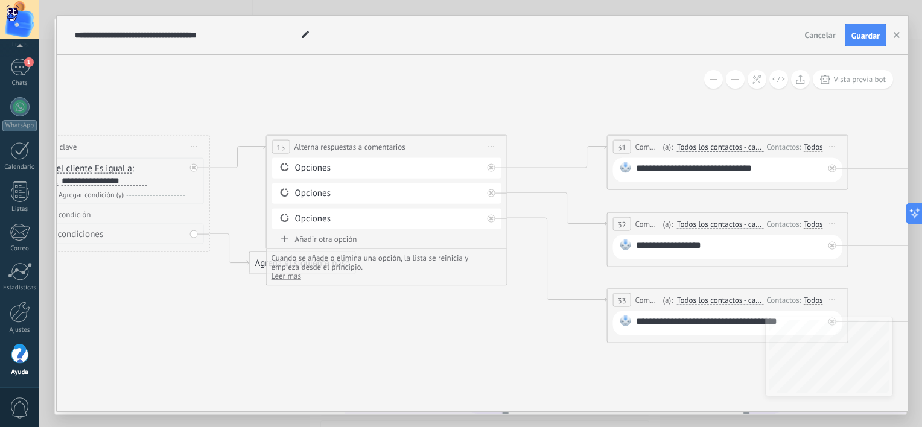
drag, startPoint x: 620, startPoint y: 336, endPoint x: 574, endPoint y: 341, distance: 46.2
click at [684, 381] on icon at bounding box center [733, 219] width 2392 height 851
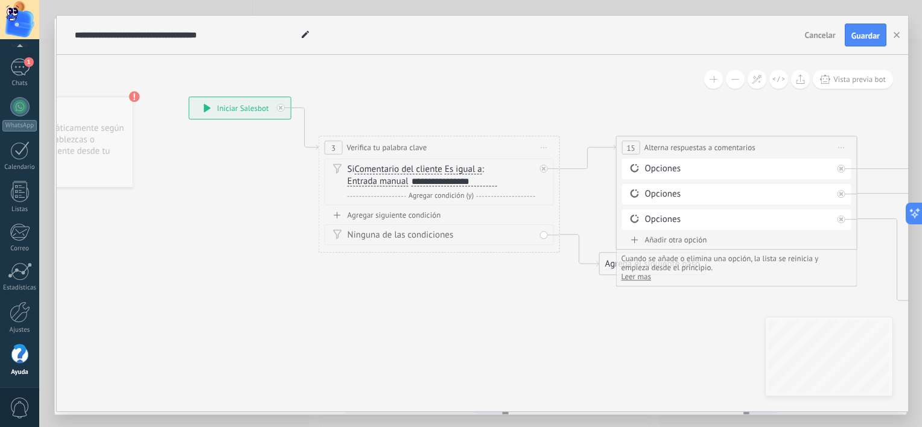
drag, startPoint x: 309, startPoint y: 333, endPoint x: 657, endPoint y: 336, distance: 347.7
click at [205, 108] on icon at bounding box center [207, 110] width 7 height 8
click at [271, 110] on div "**********" at bounding box center [240, 110] width 101 height 22
click at [209, 109] on icon at bounding box center [207, 110] width 7 height 8
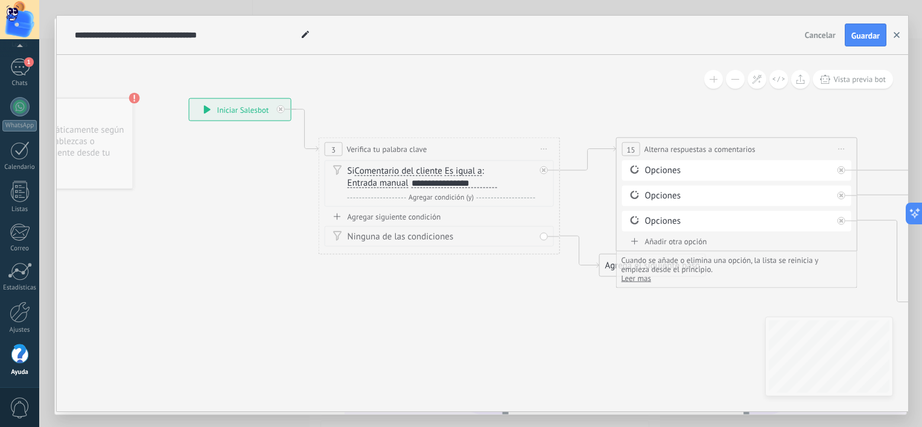
click at [896, 34] on use "button" at bounding box center [897, 35] width 6 height 6
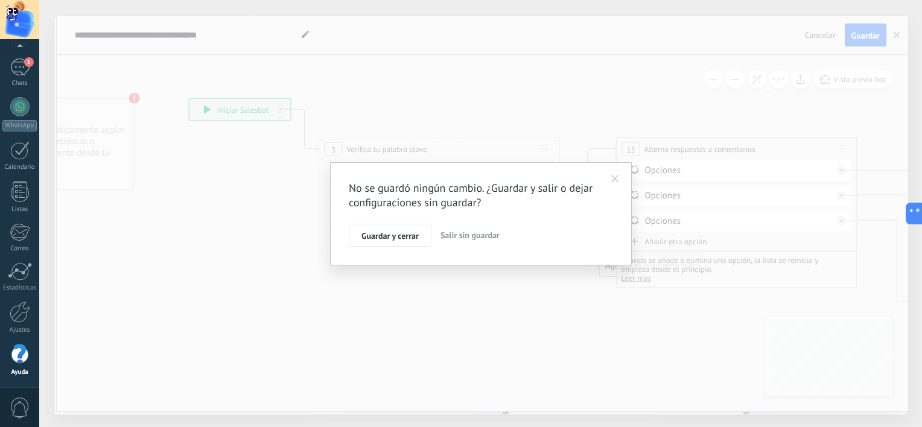
click at [481, 238] on span "Salir sin guardar" at bounding box center [470, 235] width 59 height 11
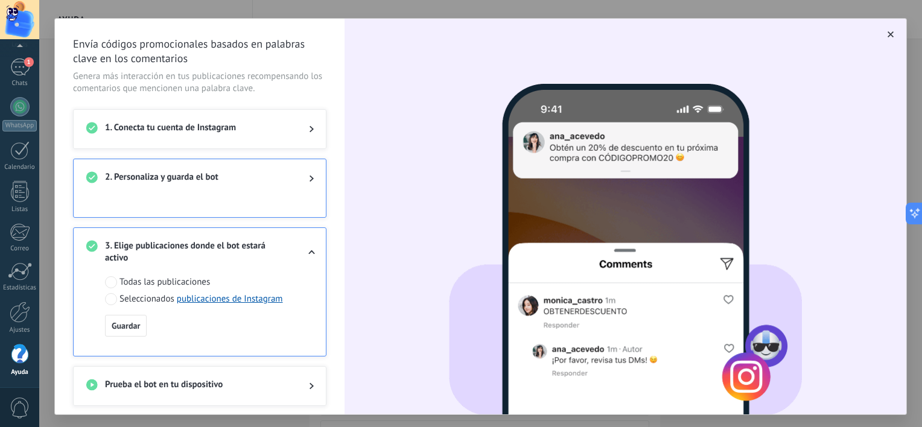
click at [310, 176] on use at bounding box center [312, 179] width 4 height 7
